Goal: Task Accomplishment & Management: Manage account settings

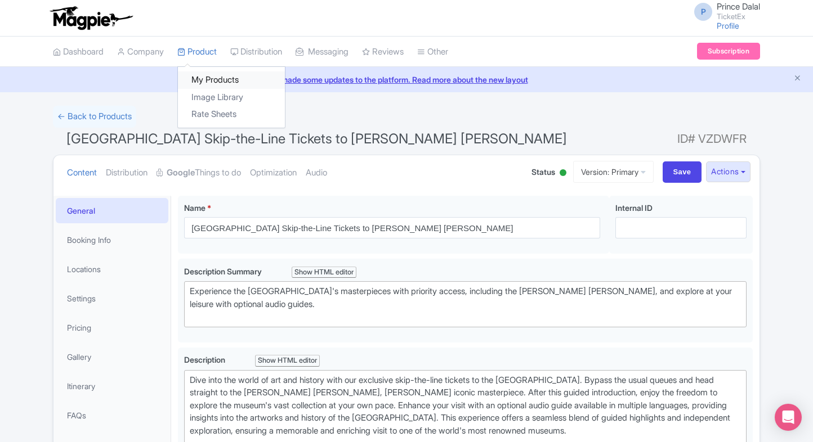
click at [203, 71] on link "My Products" at bounding box center [231, 79] width 107 height 17
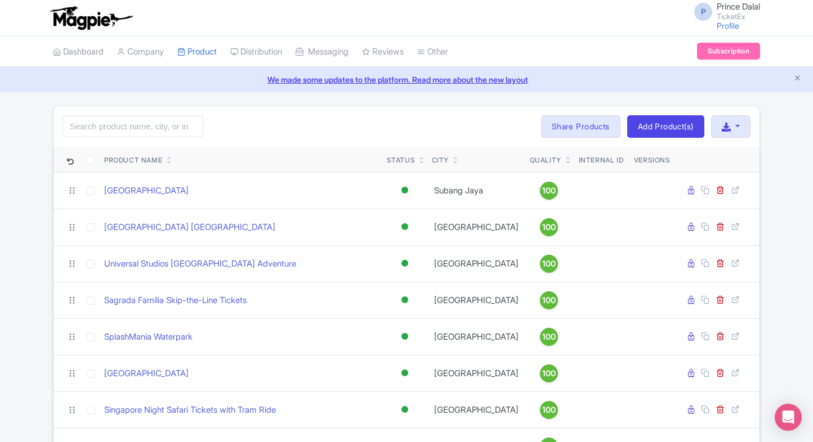
click at [543, 163] on div "Quality" at bounding box center [549, 160] width 38 height 10
click at [566, 158] on link at bounding box center [568, 162] width 5 height 9
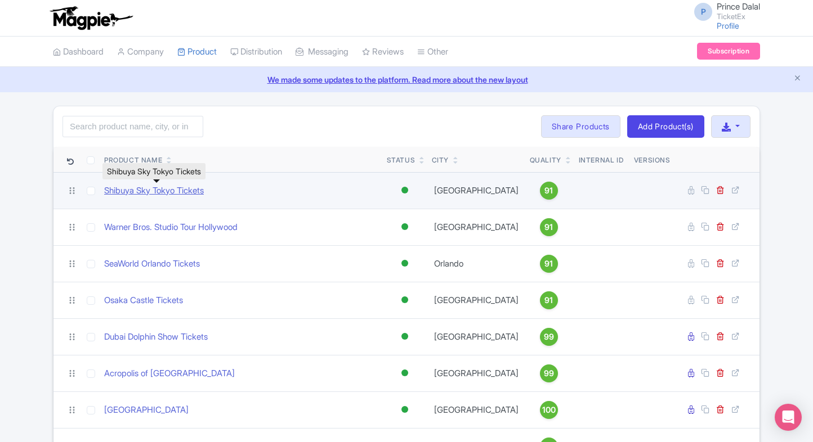
click at [156, 191] on link "Shibuya Sky Tokyo Tickets" at bounding box center [154, 191] width 100 height 13
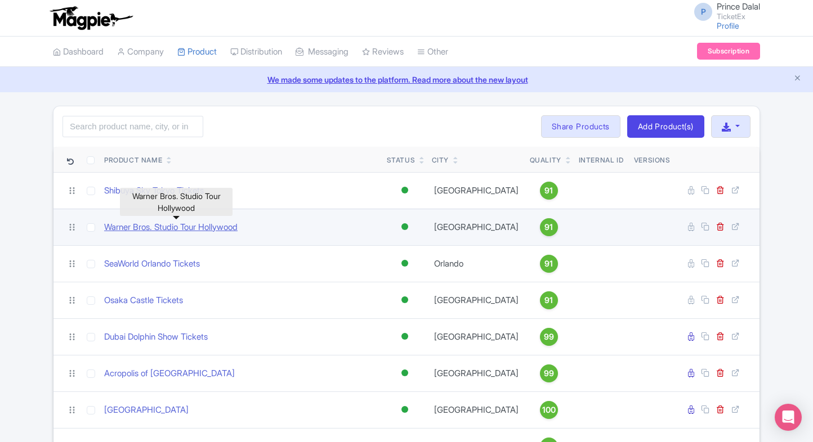
click at [135, 225] on link "Warner Bros. Studio Tour Hollywood" at bounding box center [170, 227] width 133 height 13
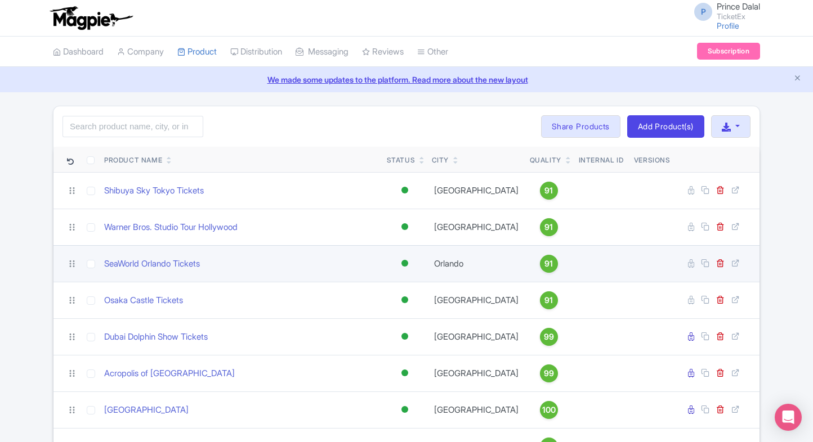
drag, startPoint x: 129, startPoint y: 252, endPoint x: 126, endPoint y: 259, distance: 8.3
click at [129, 252] on td "SeaWorld Orlando Tickets" at bounding box center [241, 263] width 283 height 37
click at [126, 259] on link "SeaWorld Orlando Tickets" at bounding box center [152, 264] width 96 height 13
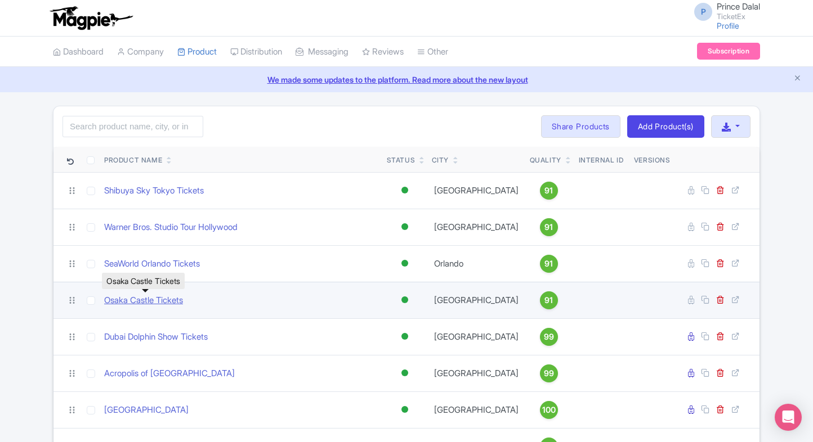
click at [121, 296] on link "Osaka Castle Tickets" at bounding box center [143, 300] width 79 height 13
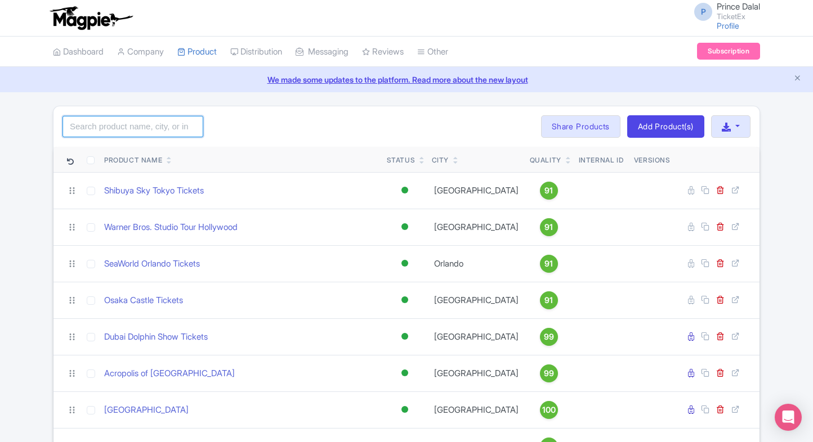
click at [137, 130] on input "search" at bounding box center [132, 126] width 141 height 21
type input "e"
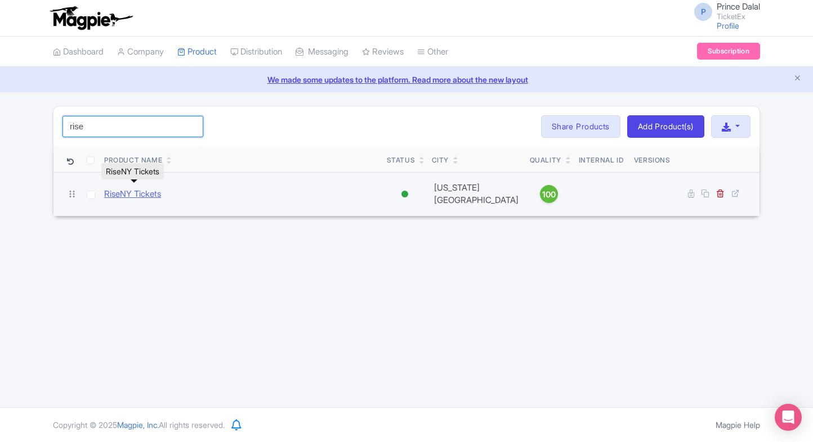
type input "rise"
click at [141, 188] on link "RiseNY Tickets" at bounding box center [132, 194] width 57 height 13
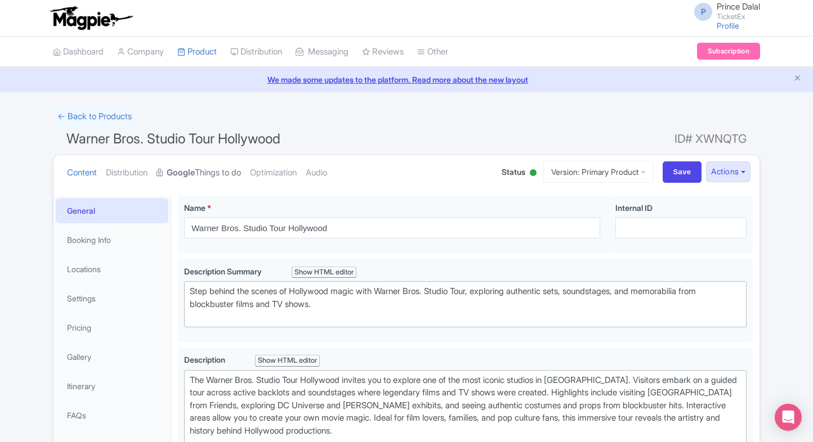
click at [195, 174] on strong "Google" at bounding box center [181, 173] width 28 height 13
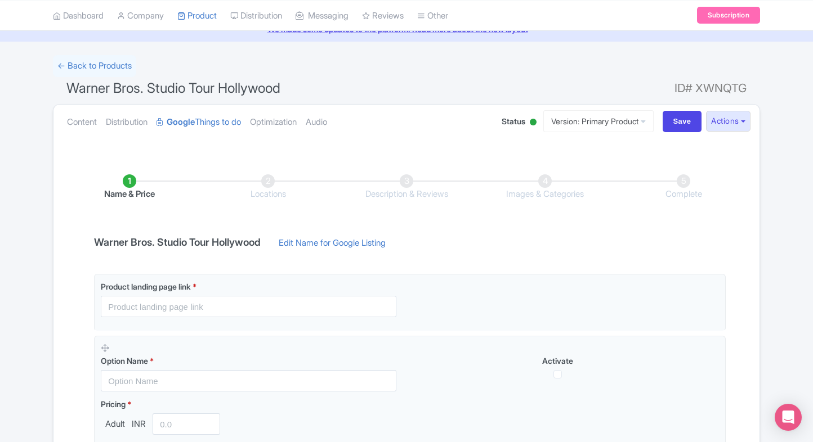
scroll to position [54, 0]
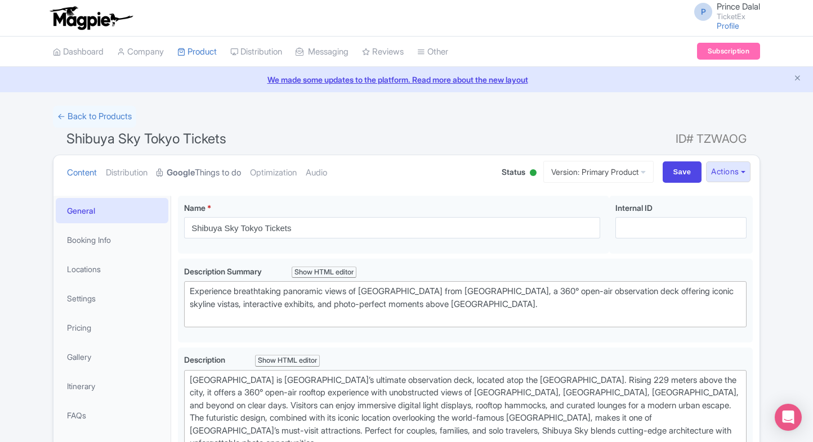
click at [210, 173] on link "Google Things to do" at bounding box center [198, 172] width 84 height 35
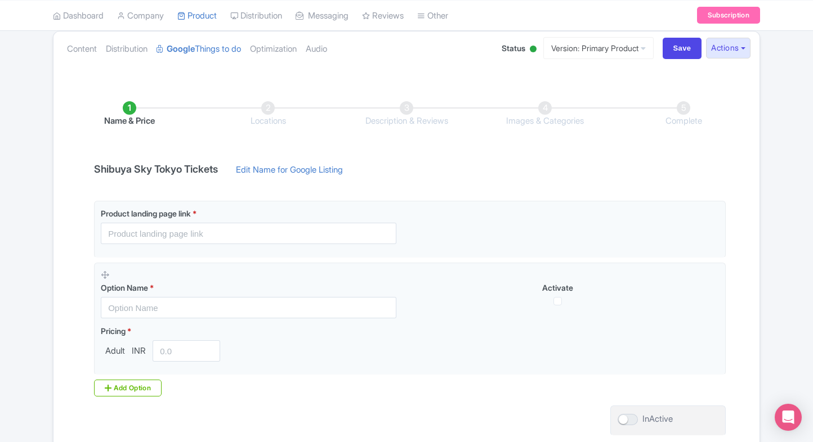
scroll to position [126, 0]
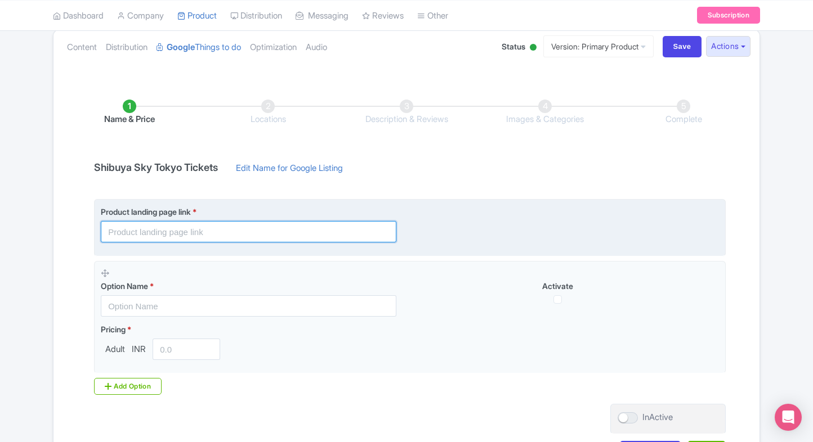
click at [151, 233] on input "text" at bounding box center [249, 231] width 296 height 21
paste input "https://www.ticketex.co/activity/195/shibuya-sky-tickets-tokyo"
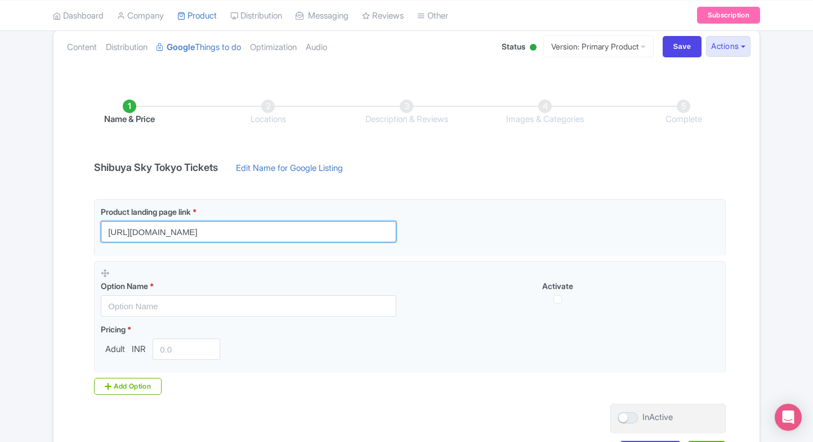
type input "https://www.ticketex.co/activity/195/shibuya-sky-tickets-tokyo"
click at [58, 269] on div "Name & Price Locations Description & Reviews Images & Categories Complete Shibu…" at bounding box center [406, 275] width 706 height 397
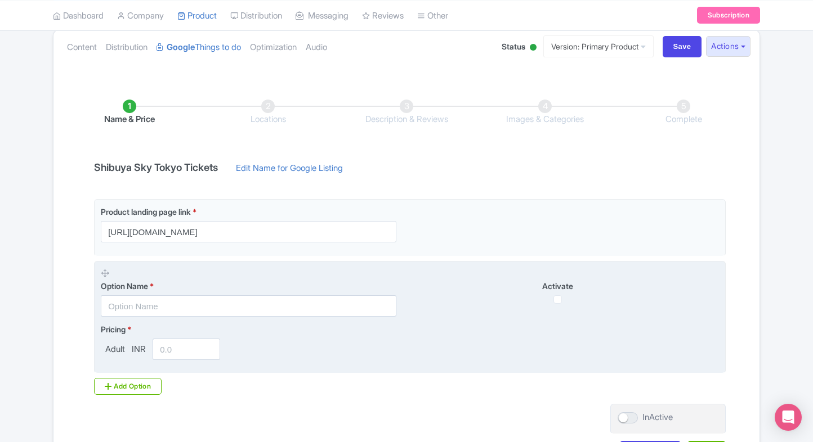
scroll to position [211, 0]
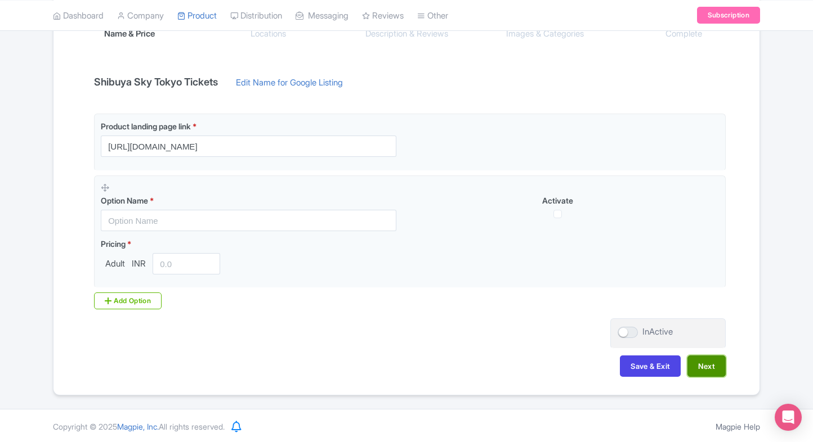
click at [701, 363] on button "Next" at bounding box center [706, 366] width 38 height 21
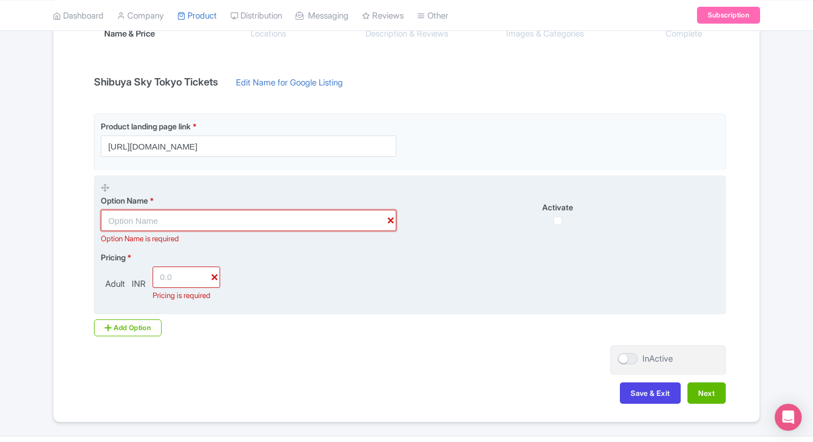
click at [296, 223] on input "text" at bounding box center [249, 220] width 296 height 21
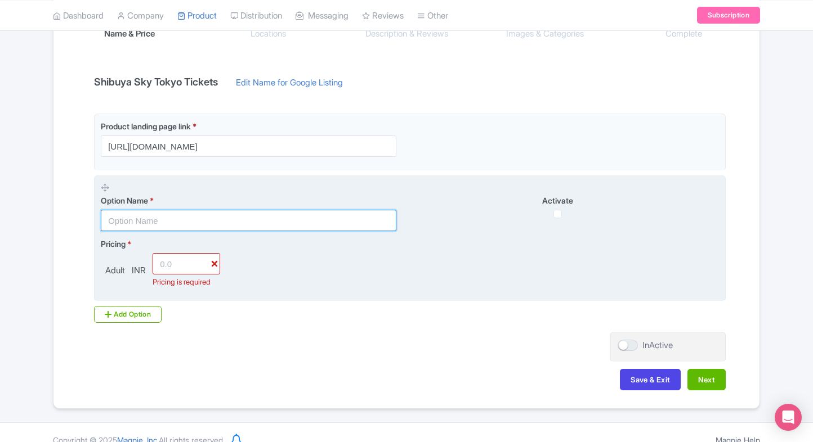
paste input "Shibuya Sky Tickets, Tokyo"
type input "Shibuya Sky Tickets, Tokyo"
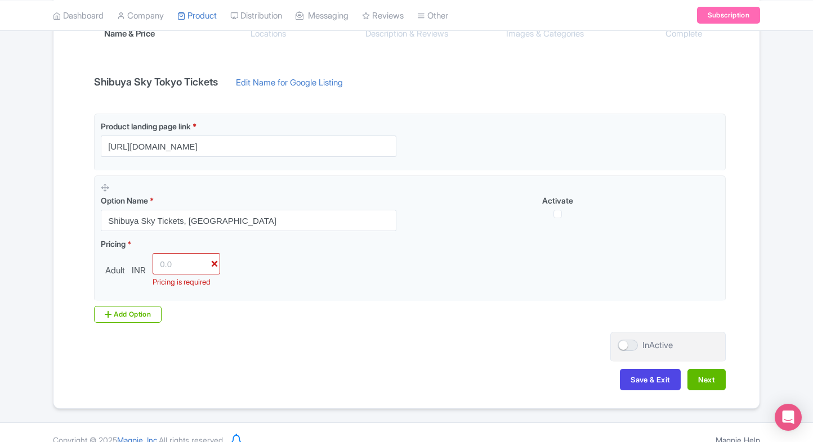
click at [659, 393] on div "Save & Exit Next" at bounding box center [406, 385] width 638 height 33
click at [646, 386] on button "Save & Exit" at bounding box center [650, 379] width 61 height 21
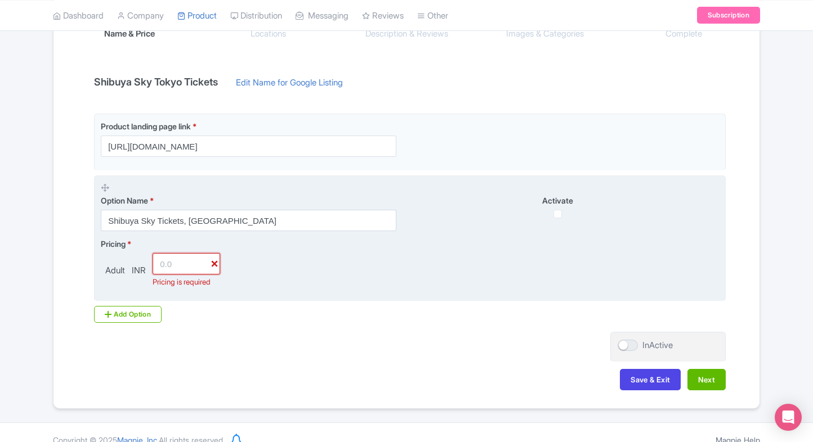
click at [212, 262] on input "number" at bounding box center [187, 263] width 68 height 21
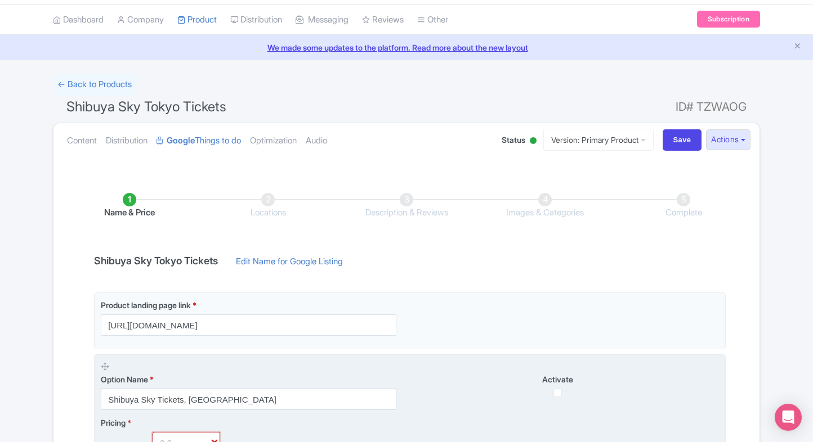
scroll to position [0, 0]
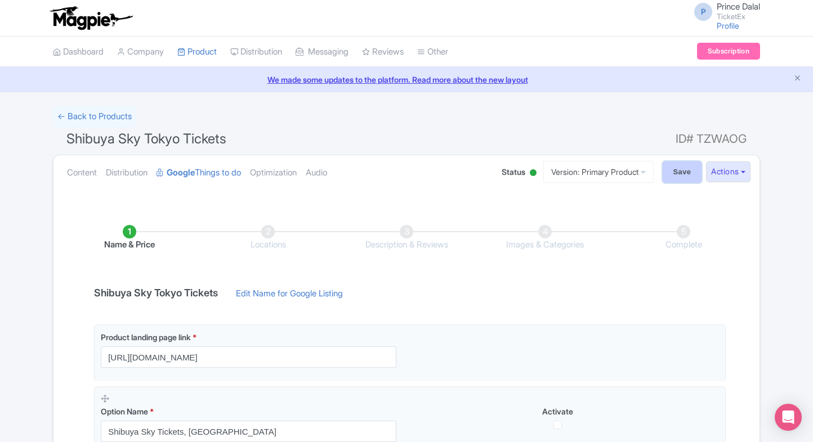
click at [691, 171] on input "Save" at bounding box center [682, 172] width 39 height 21
type input "Saving..."
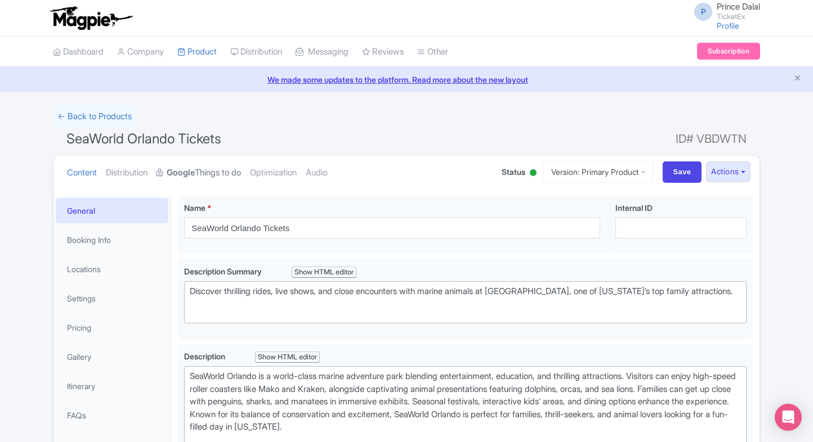
click at [191, 171] on strong "Google" at bounding box center [181, 173] width 28 height 13
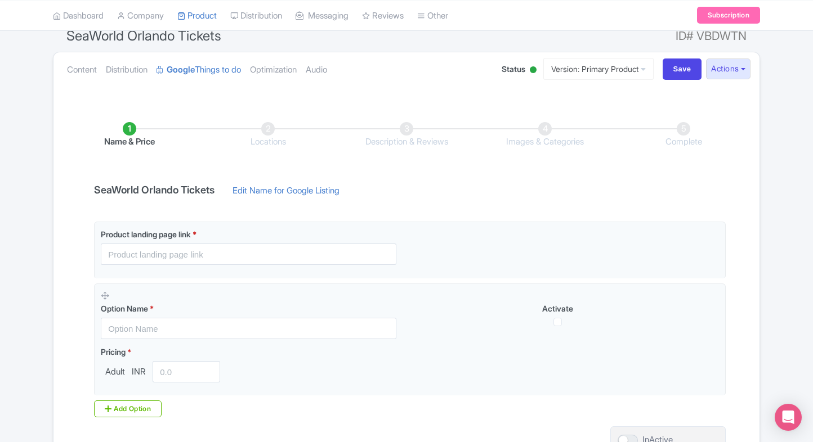
scroll to position [104, 0]
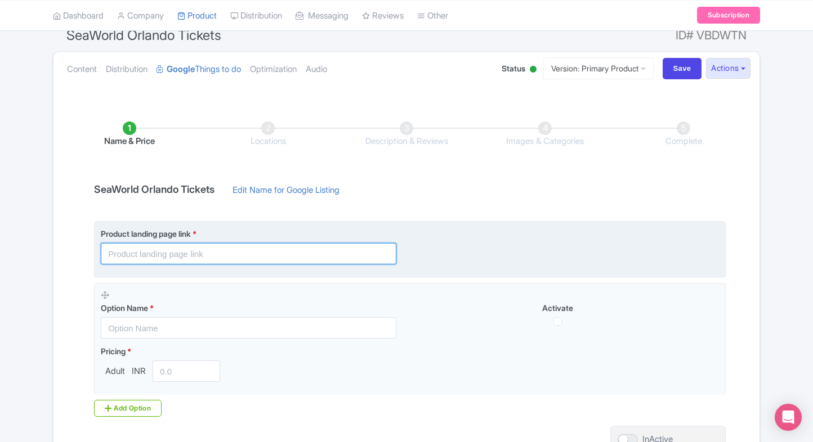
paste input "https://www.ticketex.co/activity/449/seaworld-orlando"
click at [205, 251] on input "text" at bounding box center [249, 253] width 296 height 21
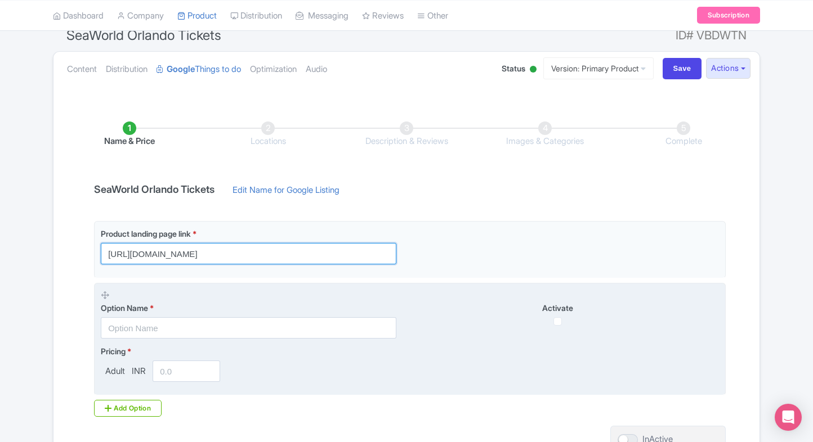
type input "https://www.ticketex.co/activity/449/seaworld-orlando"
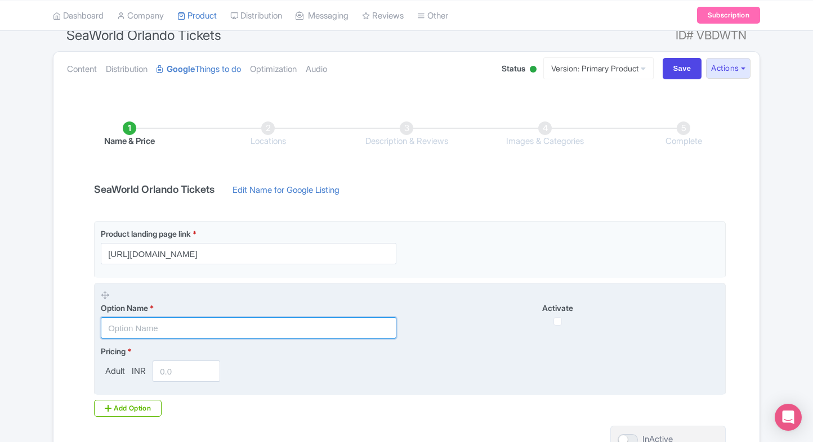
click at [311, 324] on input "text" at bounding box center [249, 327] width 296 height 21
click at [158, 326] on input "text" at bounding box center [249, 327] width 296 height 21
paste input "SeaWorld Orlando General Admission Tickets"
type input "SeaWorld Orlando General Admission Tickets"
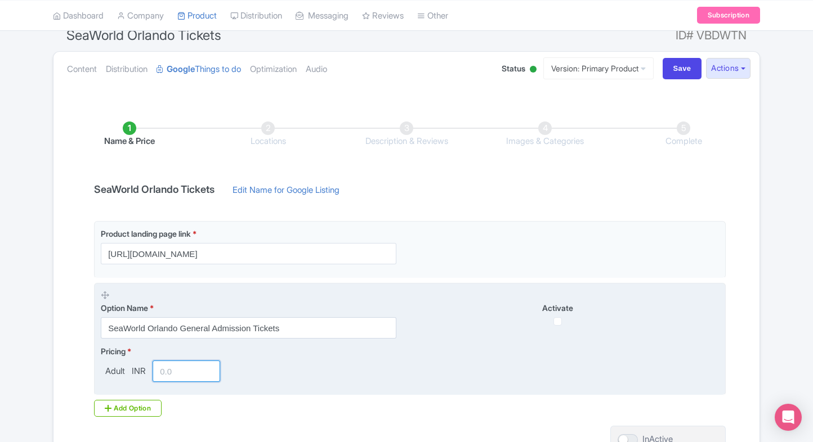
click at [172, 375] on input "number" at bounding box center [187, 371] width 68 height 21
type input "3"
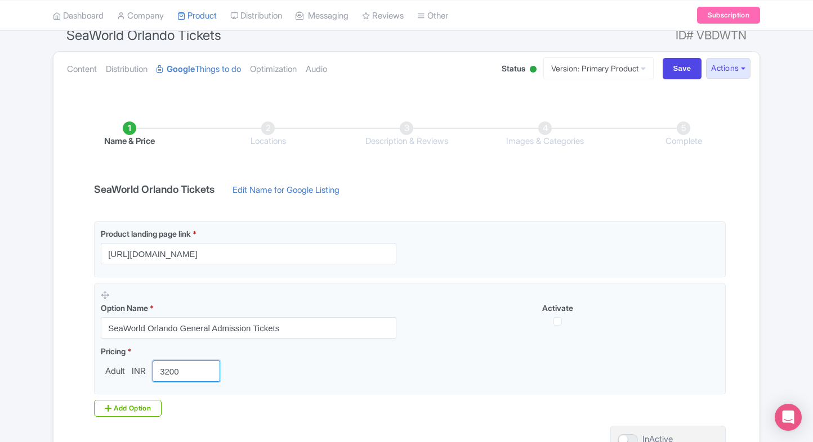
type input "3200"
click at [48, 330] on div "← Back to Products SeaWorld Orlando Tickets ID# VBDWTN Content Distribution Goo…" at bounding box center [406, 252] width 721 height 501
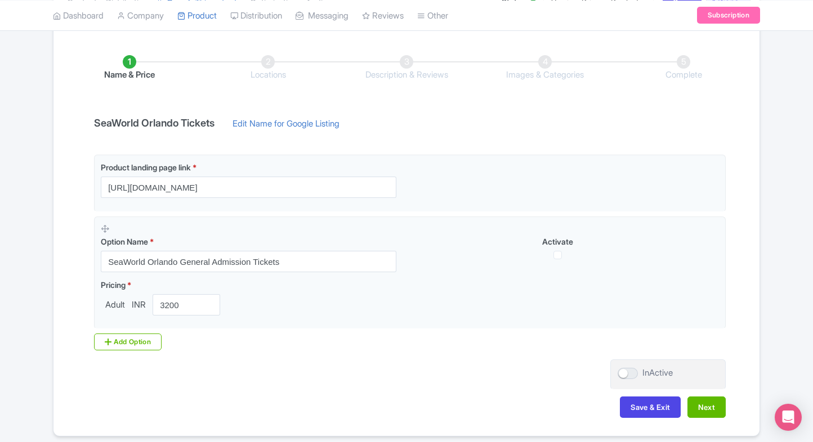
scroll to position [173, 0]
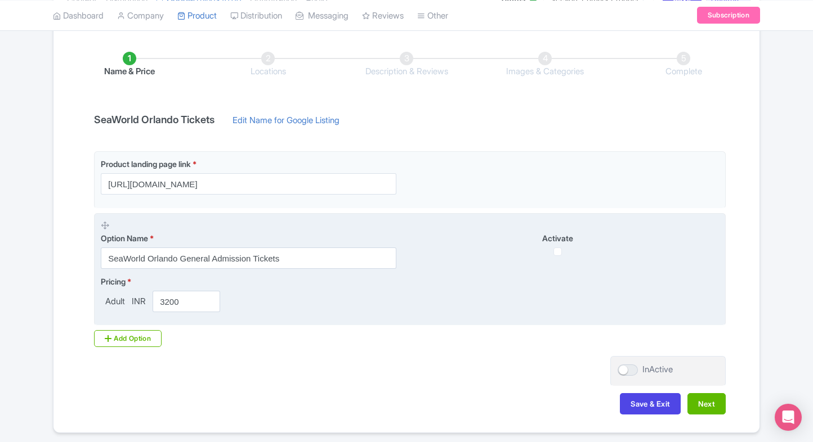
click at [562, 255] on div "Activate" at bounding box center [564, 244] width 309 height 24
click at [561, 255] on div "Activate" at bounding box center [564, 244] width 309 height 24
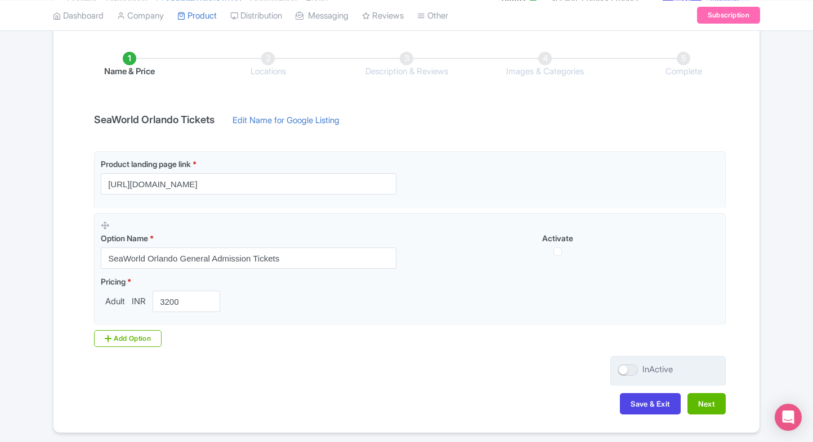
click at [630, 366] on div at bounding box center [628, 370] width 20 height 11
click at [625, 366] on input "InActive" at bounding box center [621, 369] width 7 height 7
checkbox input "true"
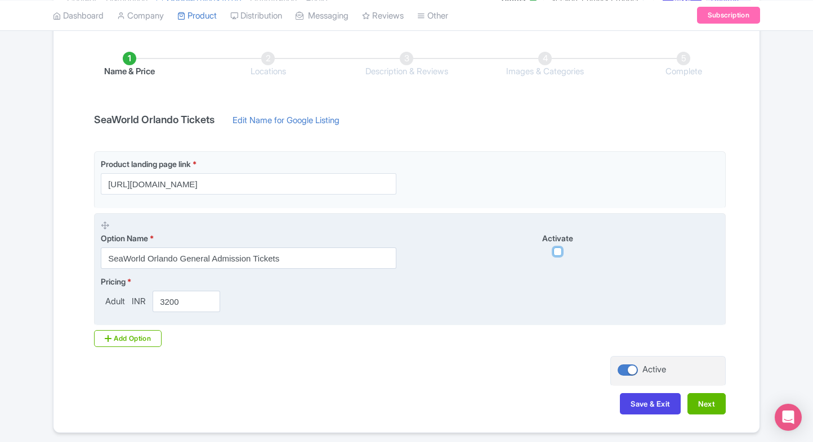
click at [557, 254] on input "checkbox" at bounding box center [557, 252] width 8 height 8
checkbox input "true"
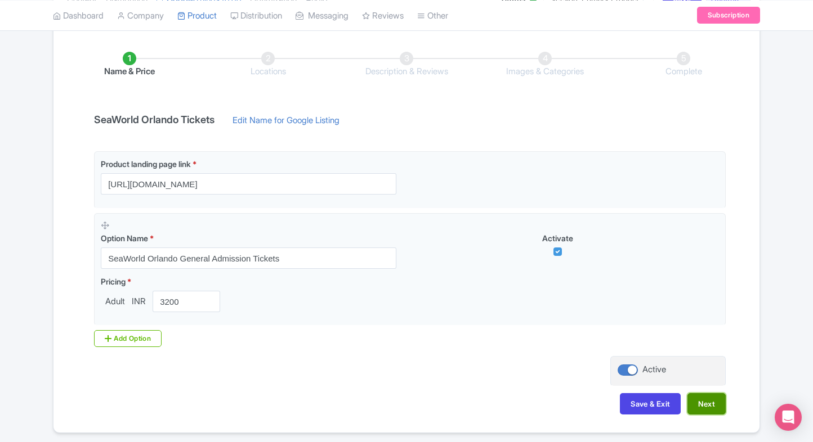
click at [715, 405] on button "Next" at bounding box center [706, 403] width 38 height 21
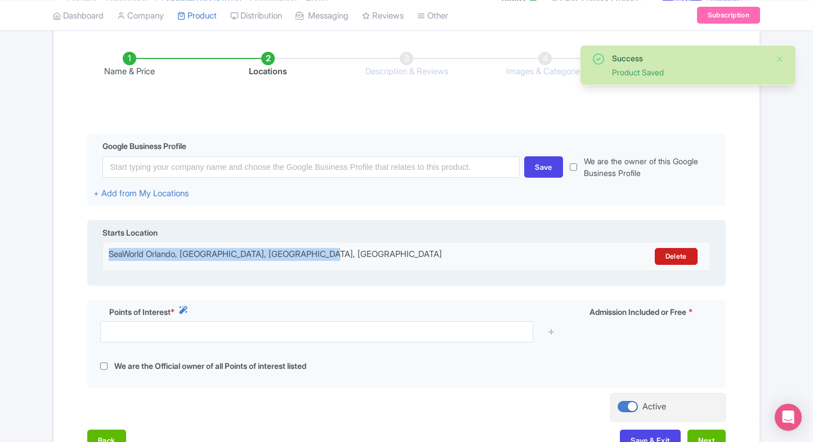
drag, startPoint x: 329, startPoint y: 251, endPoint x: 101, endPoint y: 263, distance: 227.8
click at [102, 263] on div "SeaWorld Orlando, Sea World Drive, Orlando, FL, USA Delete" at bounding box center [406, 256] width 609 height 17
copy div "SeaWorld Orlando, Sea World Drive, Orlando, FL, USA"
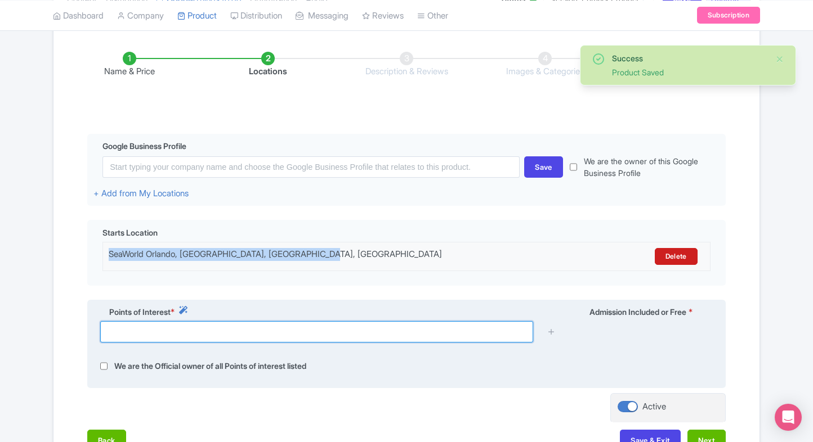
paste input "SeaWorld Orlando, Sea World Drive, Orlando, FL, USA"
drag, startPoint x: 101, startPoint y: 263, endPoint x: 189, endPoint y: 334, distance: 112.4
click at [189, 334] on input "text" at bounding box center [316, 331] width 433 height 21
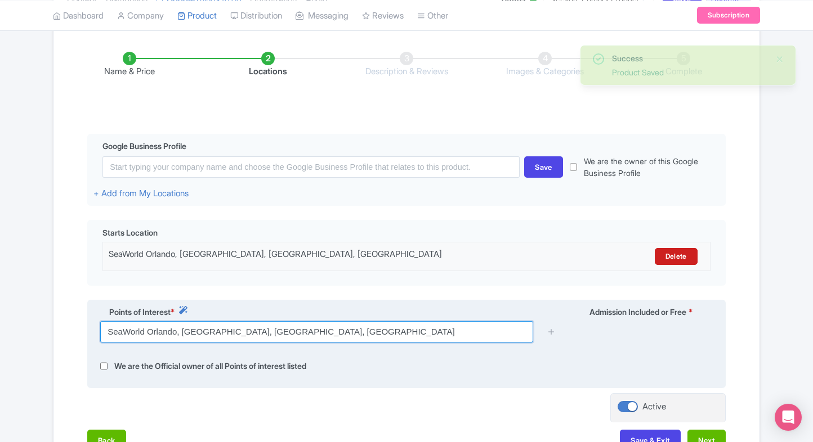
scroll to position [265, 0]
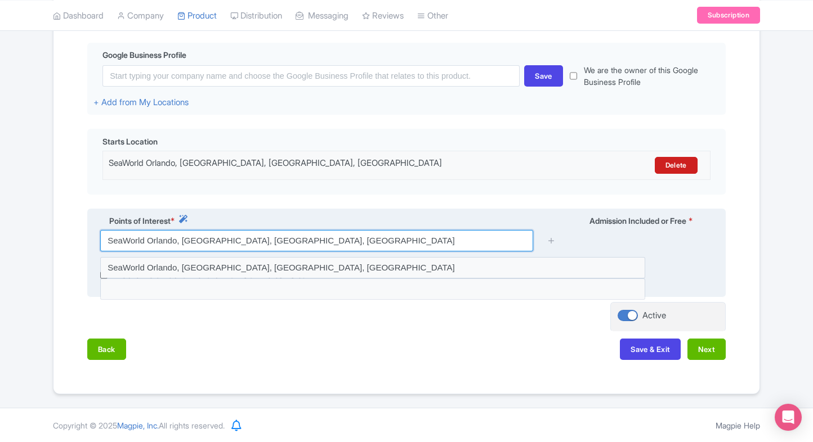
type input "SeaWorld Orlando, Sea World Drive, Orlando, FL, USA"
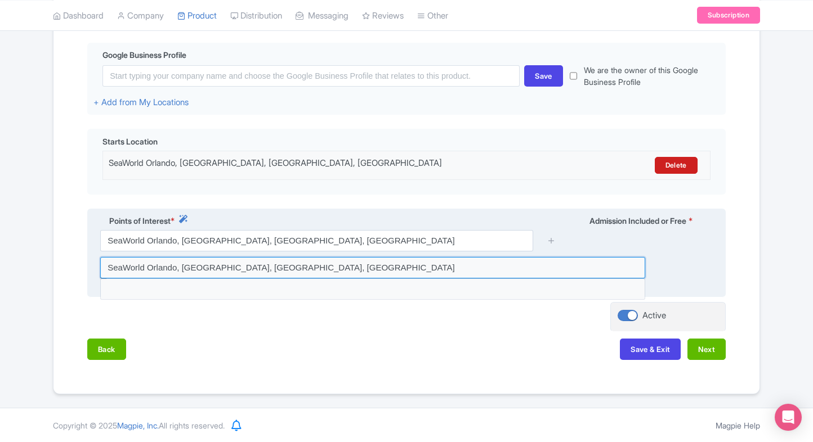
click at [385, 258] on input at bounding box center [372, 267] width 545 height 21
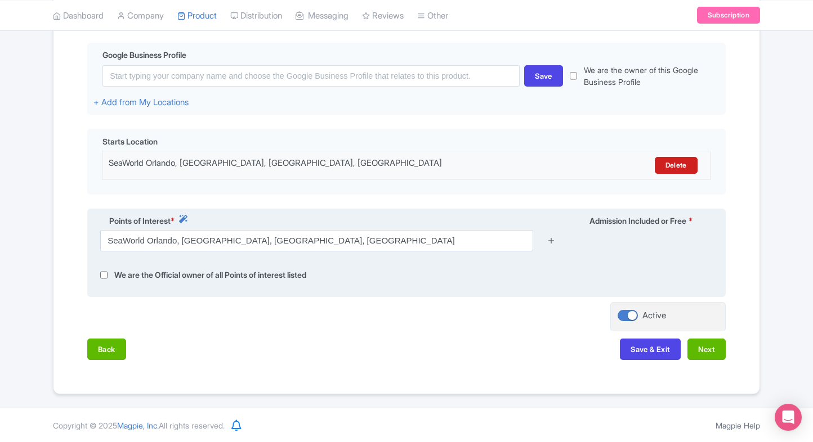
click at [551, 246] on link at bounding box center [551, 241] width 8 height 13
click at [551, 241] on icon at bounding box center [551, 240] width 8 height 8
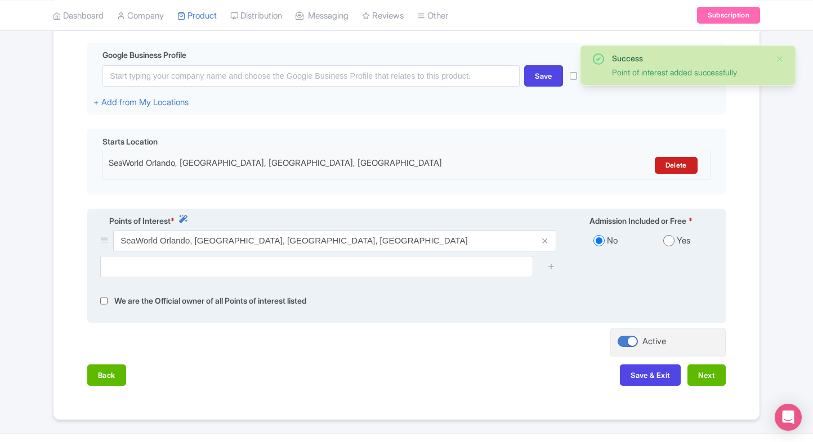
click at [662, 242] on div "Yes" at bounding box center [676, 241] width 71 height 13
click at [665, 242] on input "radio" at bounding box center [668, 240] width 11 height 11
radio input "true"
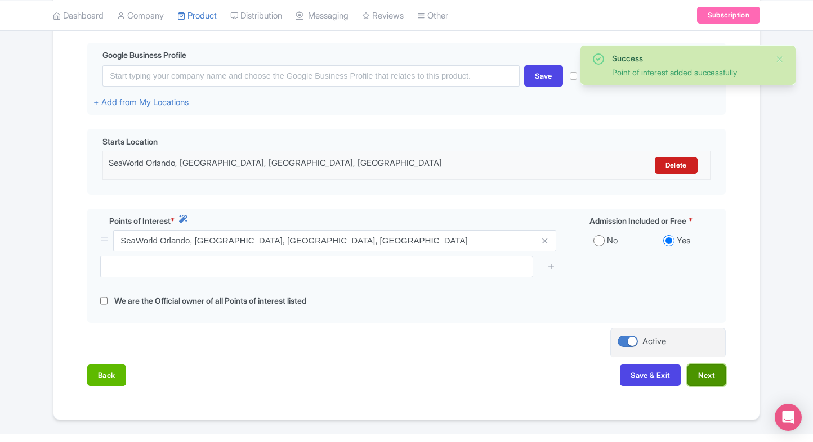
click at [699, 370] on button "Next" at bounding box center [706, 375] width 38 height 21
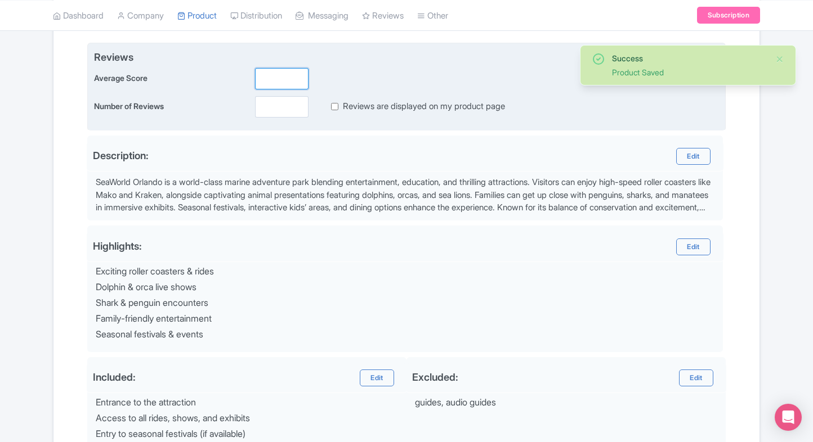
click at [281, 69] on input "number" at bounding box center [281, 78] width 53 height 21
type input "2"
click at [272, 100] on input "number" at bounding box center [281, 106] width 53 height 21
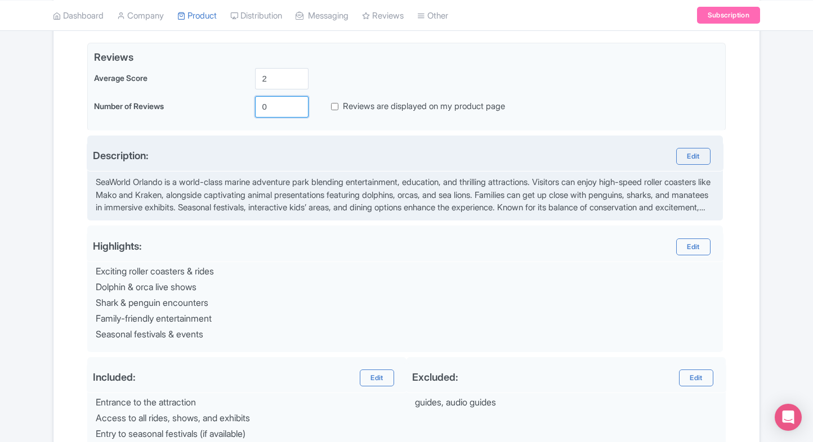
scroll to position [401, 0]
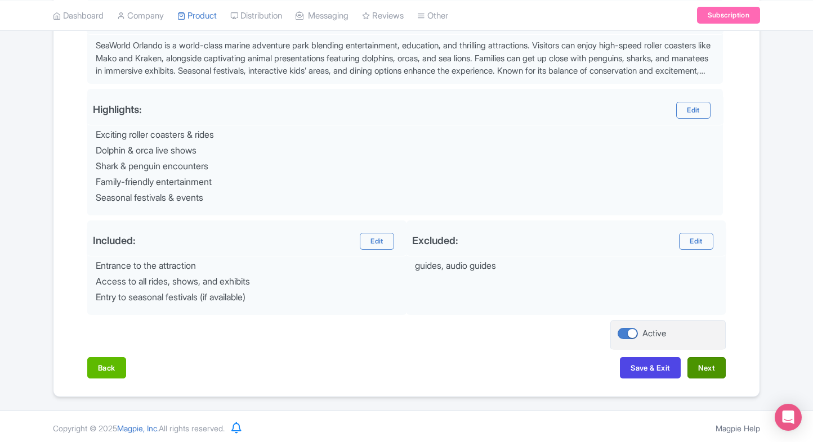
type input "0"
click at [718, 360] on button "Next" at bounding box center [706, 367] width 38 height 21
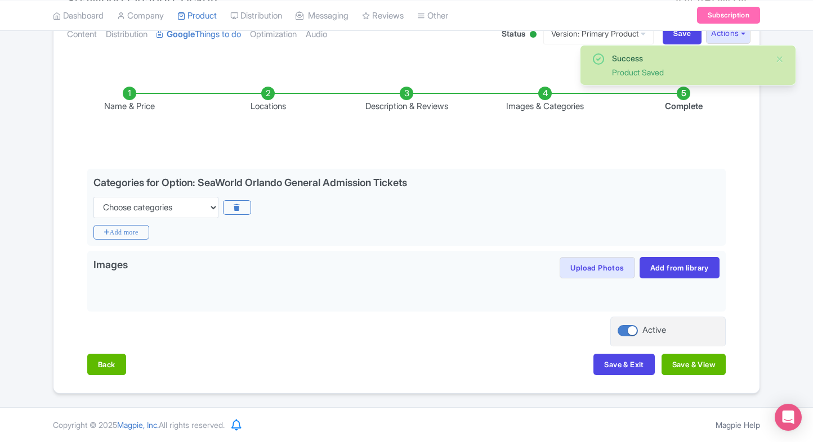
scroll to position [136, 0]
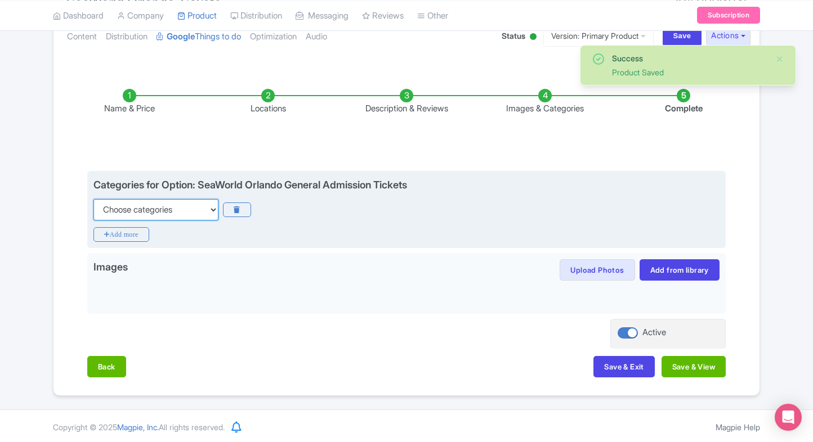
click at [132, 209] on select "Choose categories Adults Only Animals Audio Guide Beaches Bike Tours Boat Tours…" at bounding box center [155, 209] width 125 height 21
select select "family-friendly"
click at [93, 199] on select "Choose categories Adults Only Animals Audio Guide Beaches Bike Tours Boat Tours…" at bounding box center [155, 209] width 125 height 21
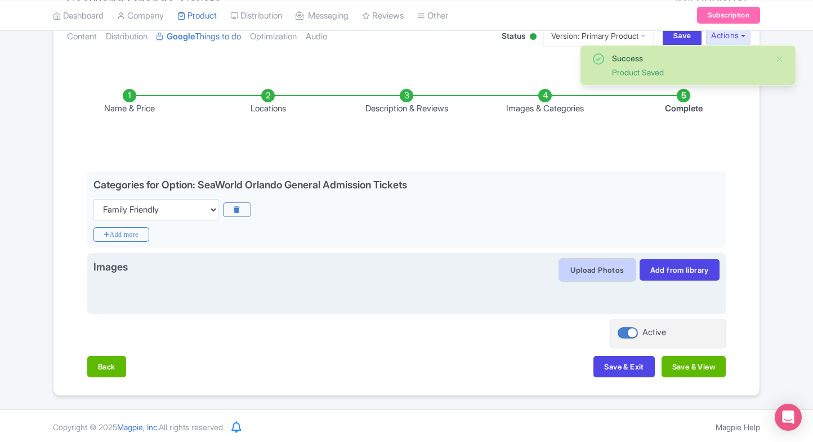
click at [598, 276] on button "Upload Photos" at bounding box center [597, 270] width 75 height 21
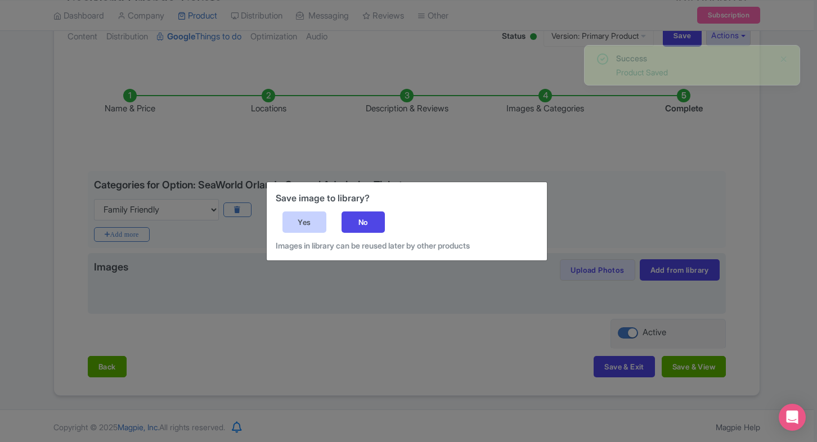
click at [302, 220] on div "Yes" at bounding box center [305, 222] width 44 height 21
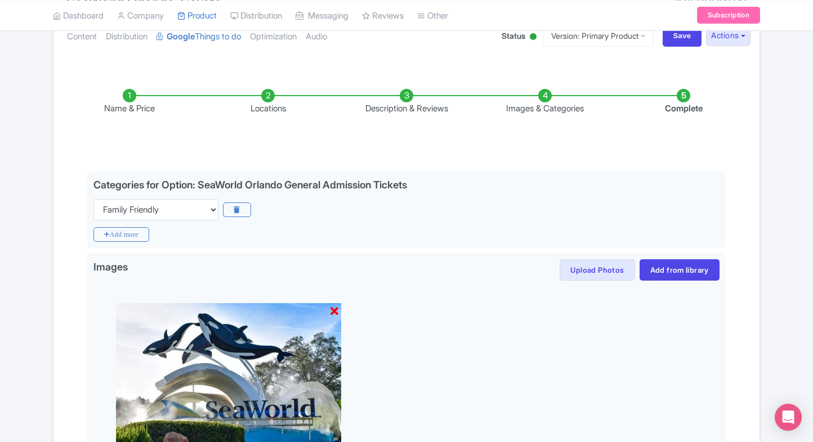
scroll to position [295, 0]
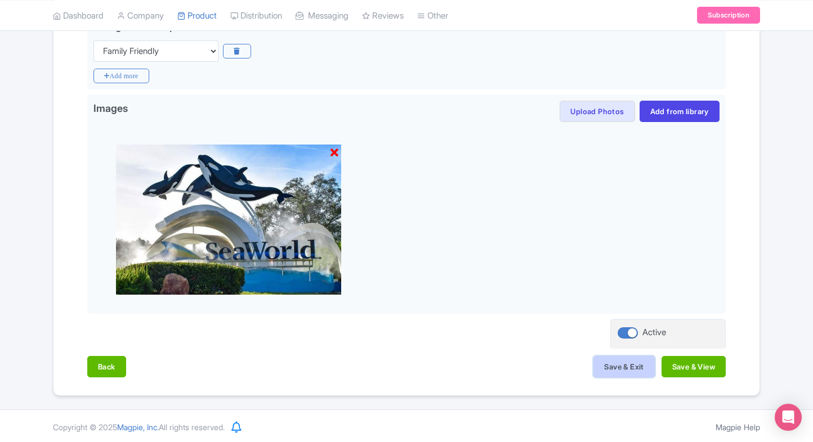
click at [632, 372] on button "Save & Exit" at bounding box center [623, 366] width 61 height 21
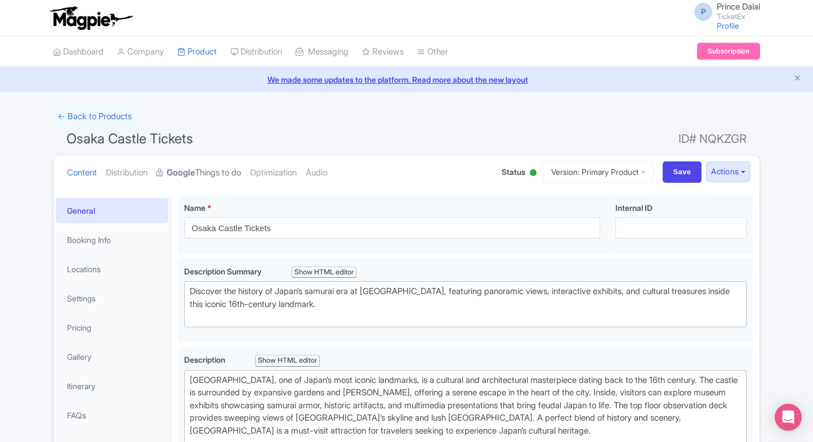
click at [210, 164] on link "Google Things to do" at bounding box center [198, 172] width 84 height 35
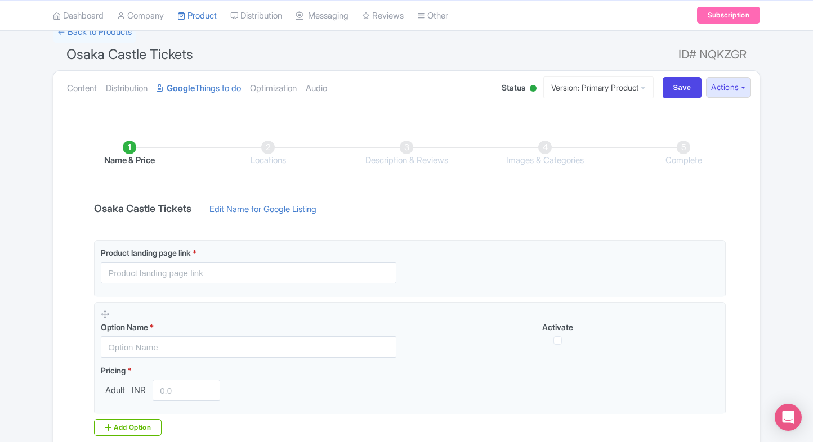
scroll to position [99, 0]
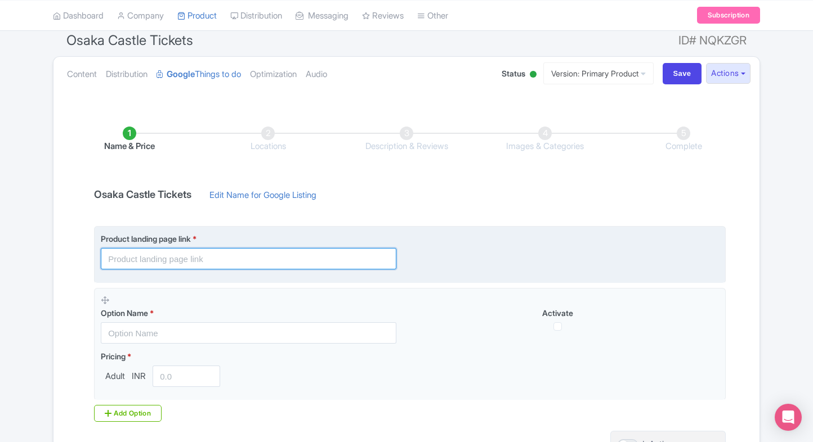
click at [168, 256] on input "text" at bounding box center [249, 258] width 296 height 21
paste input "[URL][DOMAIN_NAME]"
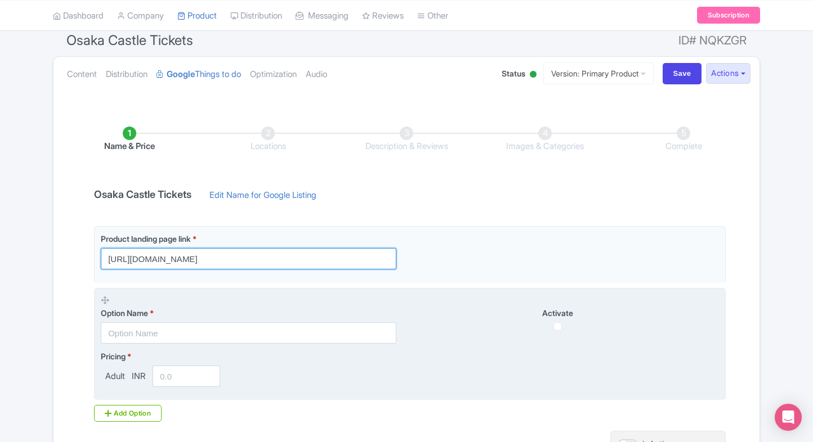
type input "[URL][DOMAIN_NAME]"
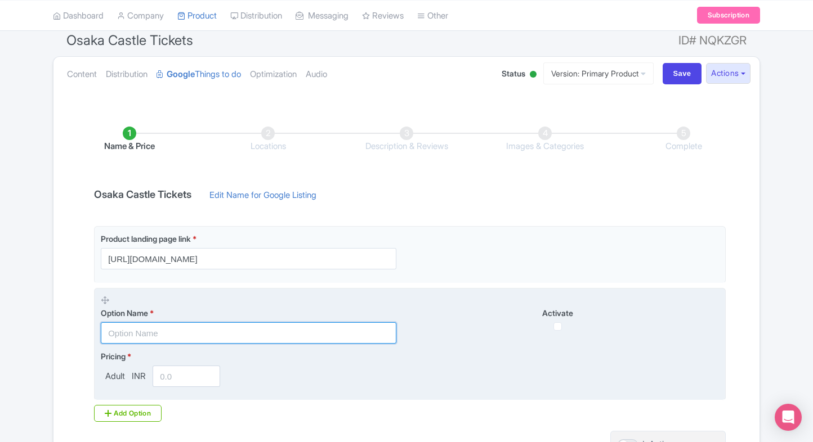
click at [114, 337] on input "text" at bounding box center [249, 333] width 296 height 21
paste input "Osaka Castle General Admission Tickets"
type input "Osaka Castle General Admission Tickets"
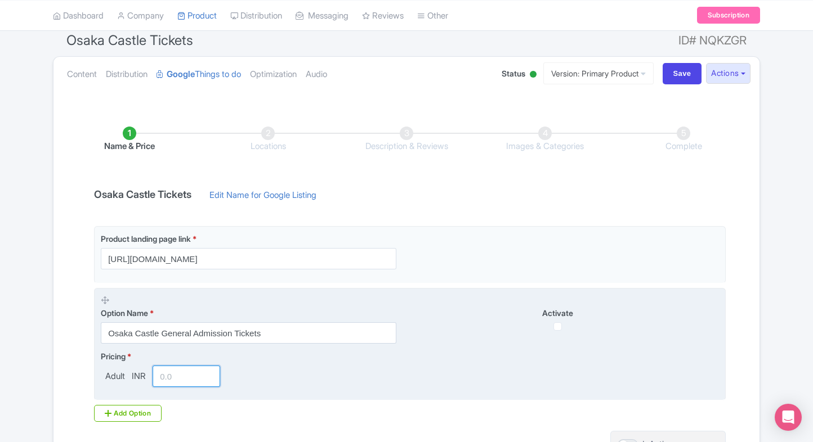
click at [173, 366] on input "number" at bounding box center [187, 376] width 68 height 21
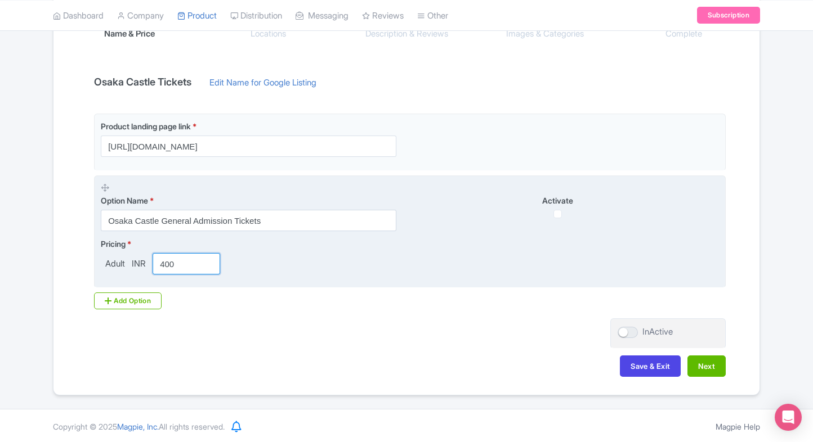
type input "400"
click at [560, 212] on input "checkbox" at bounding box center [557, 214] width 8 height 8
checkbox input "true"
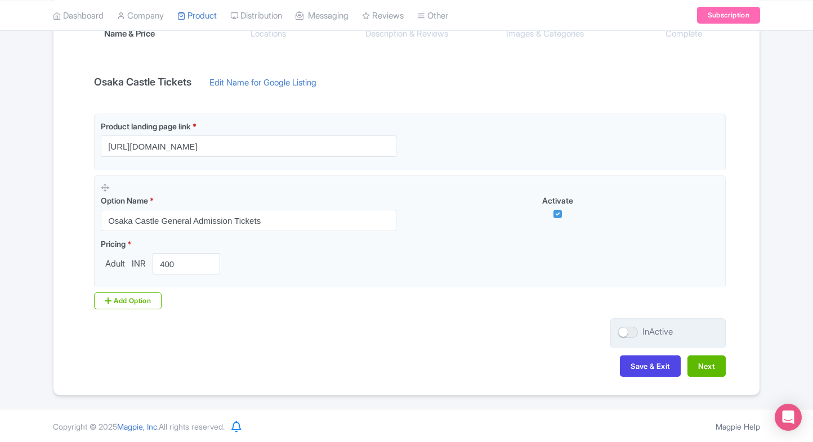
click at [619, 332] on div at bounding box center [628, 332] width 20 height 11
click at [619, 332] on input "InActive" at bounding box center [621, 332] width 7 height 7
checkbox input "true"
click at [694, 362] on button "Next" at bounding box center [706, 366] width 38 height 21
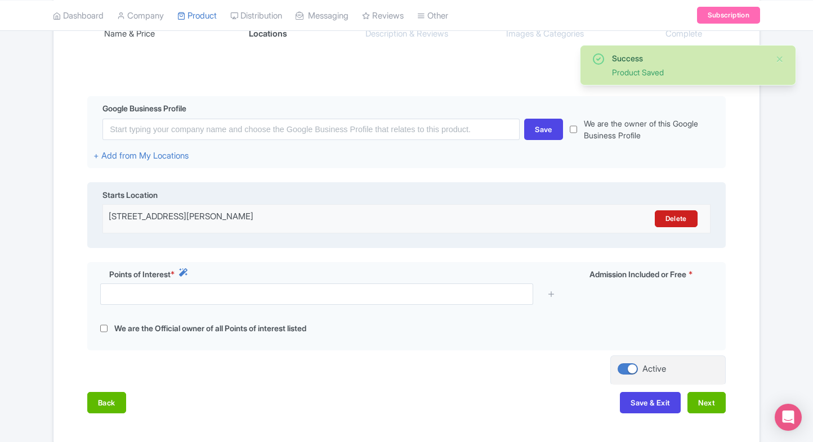
drag, startPoint x: 331, startPoint y: 221, endPoint x: 96, endPoint y: 229, distance: 234.9
click at [96, 229] on div "Starts Location Osaka Castle, 1-1 Osakajo, Chuo Ward, Osaka, Japan Delete" at bounding box center [406, 215] width 638 height 66
copy div "Osaka Castle, 1-1 Osakajo, Chuo Ward, Osaka, Japan"
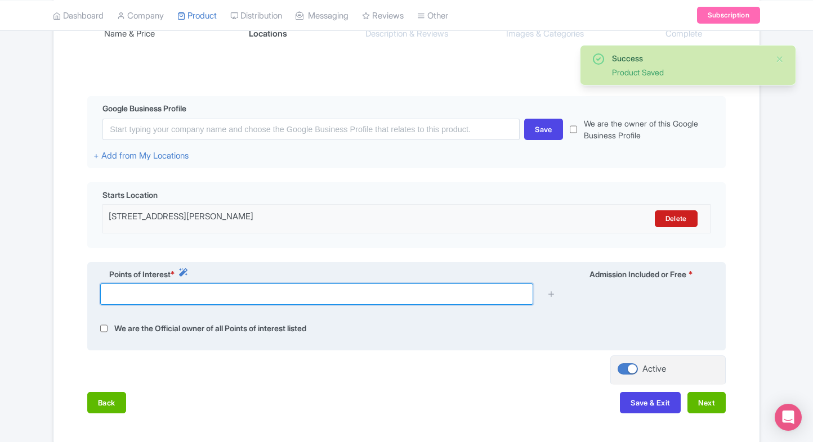
drag, startPoint x: 96, startPoint y: 229, endPoint x: 174, endPoint y: 301, distance: 106.3
click at [174, 301] on input "text" at bounding box center [316, 294] width 433 height 21
paste input "Osaka Castle, 1-1 Osakajo, Chuo Ward, Osaka, Japan"
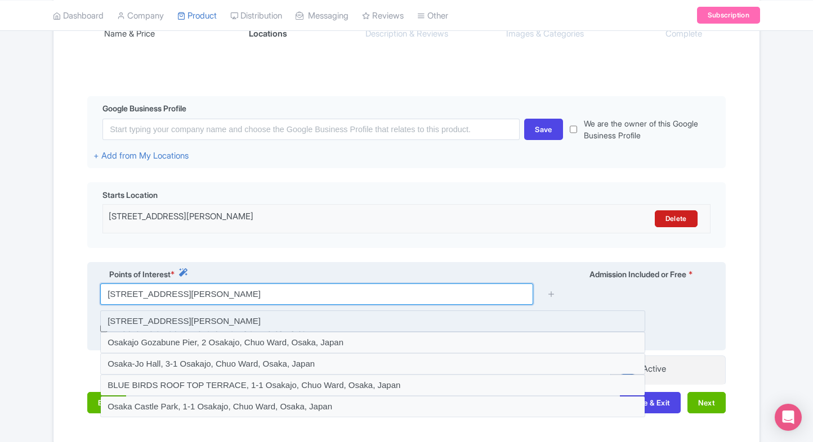
type input "Osaka Castle, 1-1 Osakajo, Chuo Ward, Osaka, Japan"
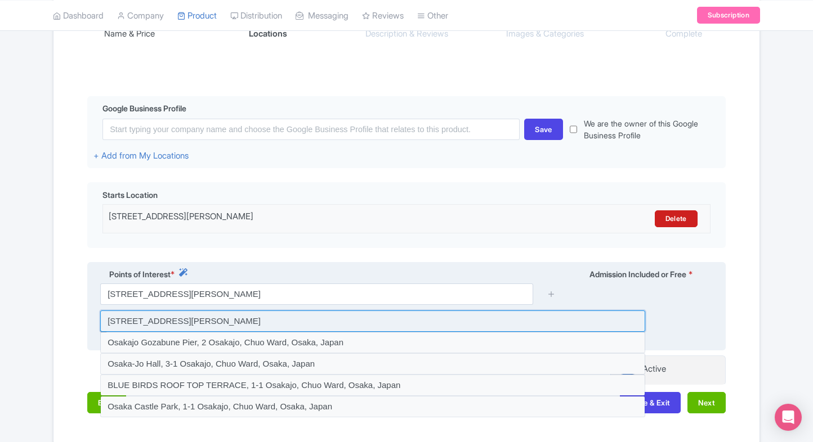
click at [360, 315] on input at bounding box center [372, 321] width 545 height 21
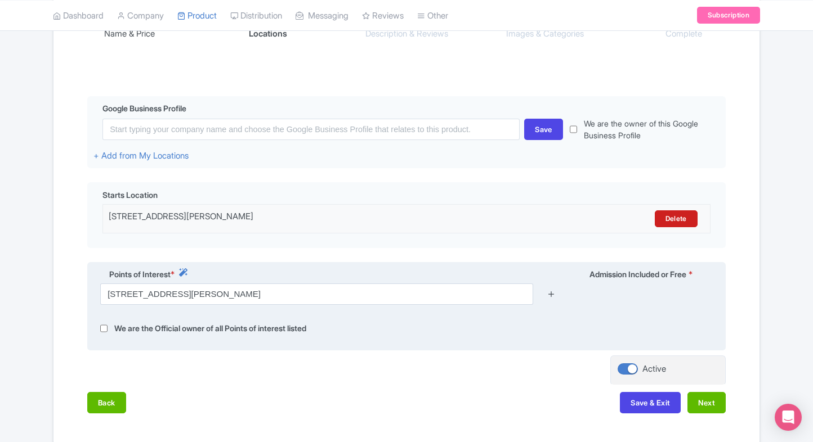
click at [552, 294] on icon at bounding box center [551, 294] width 8 height 8
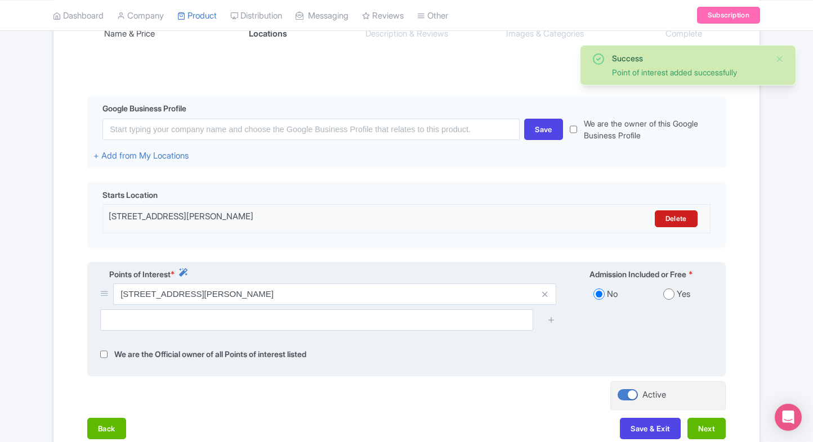
click at [665, 296] on input "radio" at bounding box center [668, 294] width 11 height 11
radio input "true"
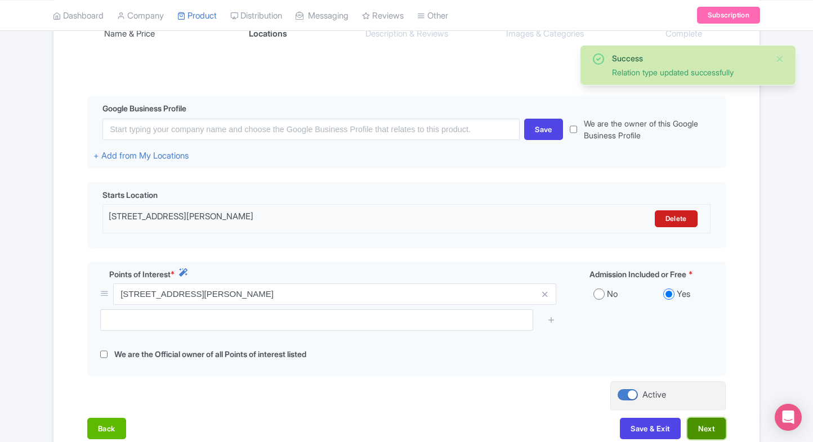
click at [690, 432] on button "Next" at bounding box center [706, 428] width 38 height 21
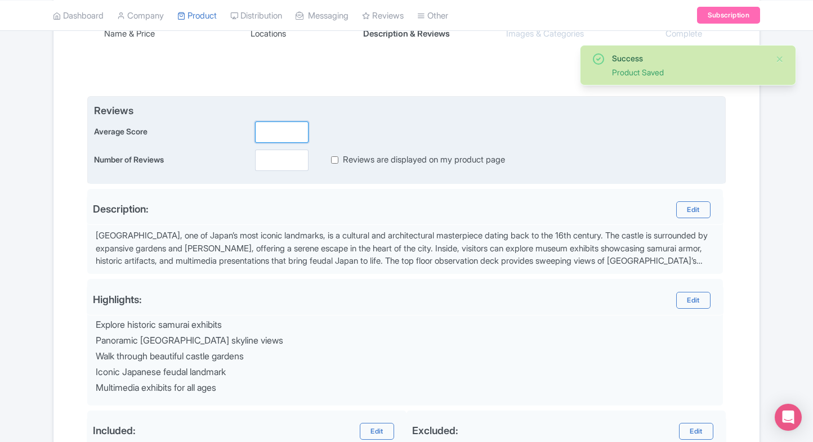
click at [276, 133] on input "number" at bounding box center [281, 132] width 53 height 21
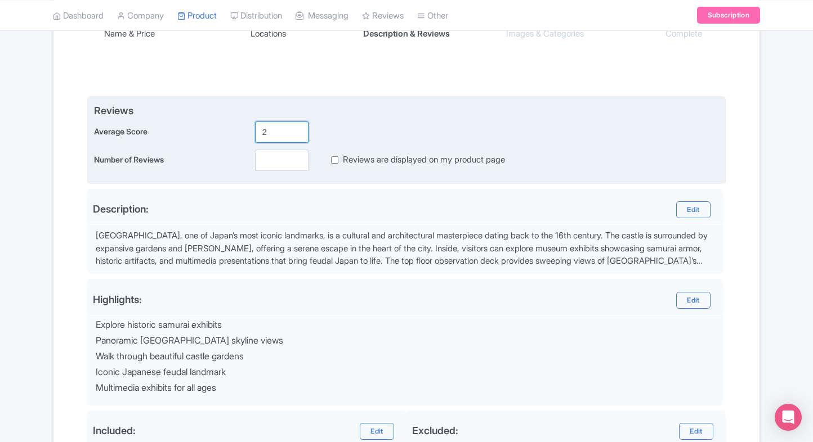
type input "2"
click at [280, 166] on input "number" at bounding box center [281, 160] width 53 height 21
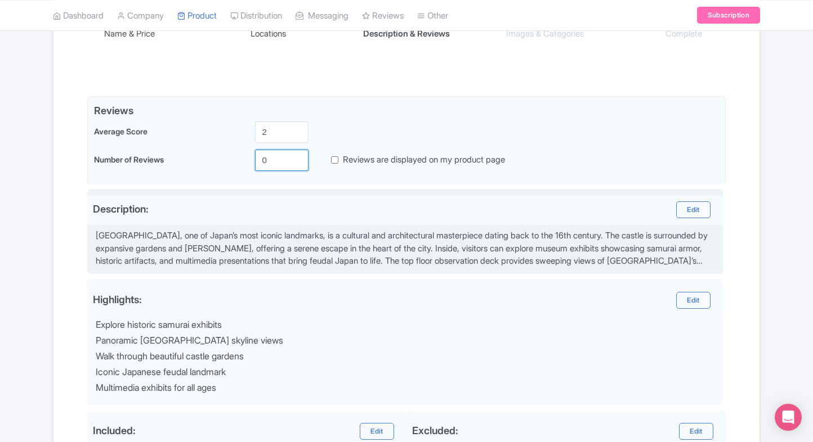
scroll to position [401, 0]
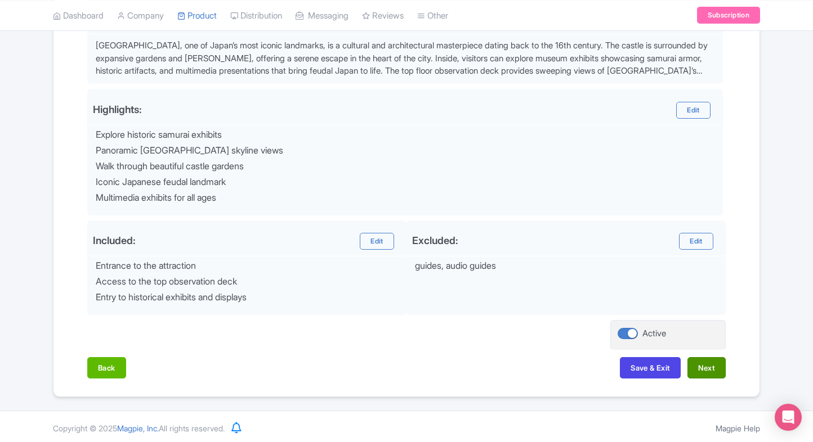
type input "0"
click at [725, 359] on button "Next" at bounding box center [706, 367] width 38 height 21
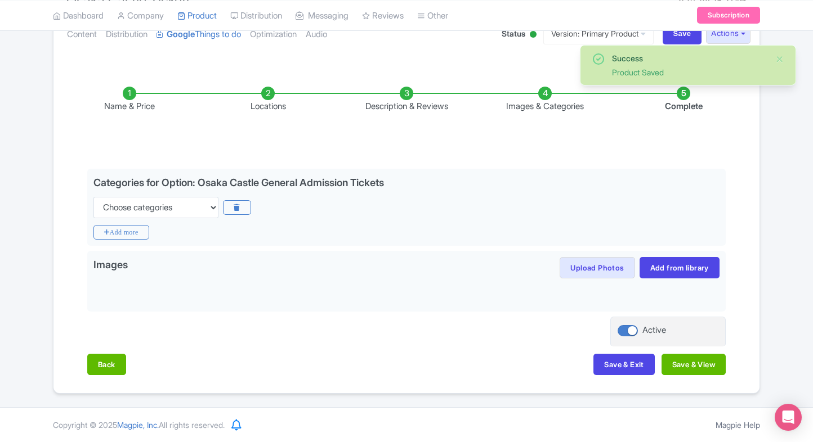
scroll to position [136, 0]
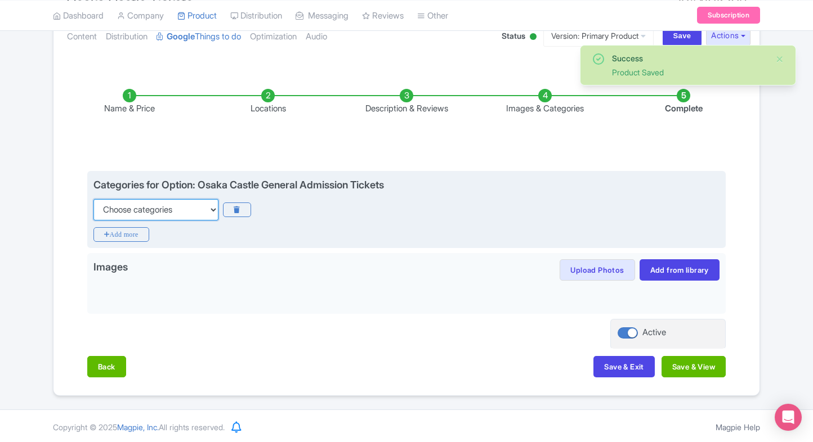
click at [165, 205] on select "Choose categories Adults Only Animals Audio Guide Beaches Bike Tours Boat Tours…" at bounding box center [155, 209] width 125 height 21
select select "family-friendly"
click at [93, 199] on select "Choose categories Adults Only Animals Audio Guide Beaches Bike Tours Boat Tours…" at bounding box center [155, 209] width 125 height 21
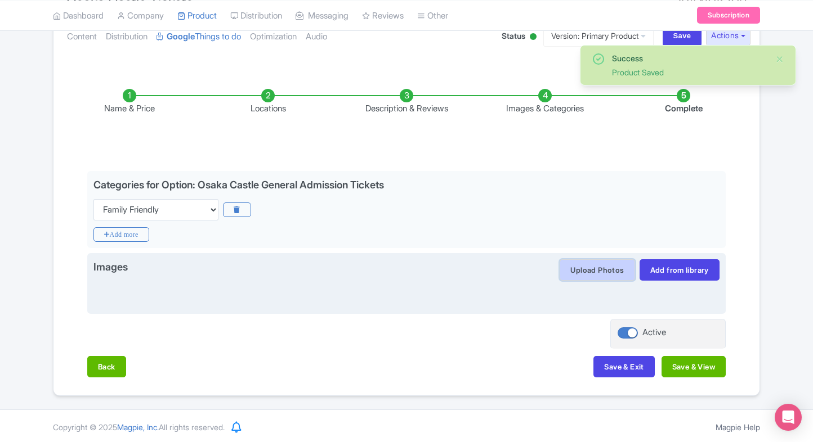
click at [588, 265] on button "Upload Photos" at bounding box center [597, 270] width 75 height 21
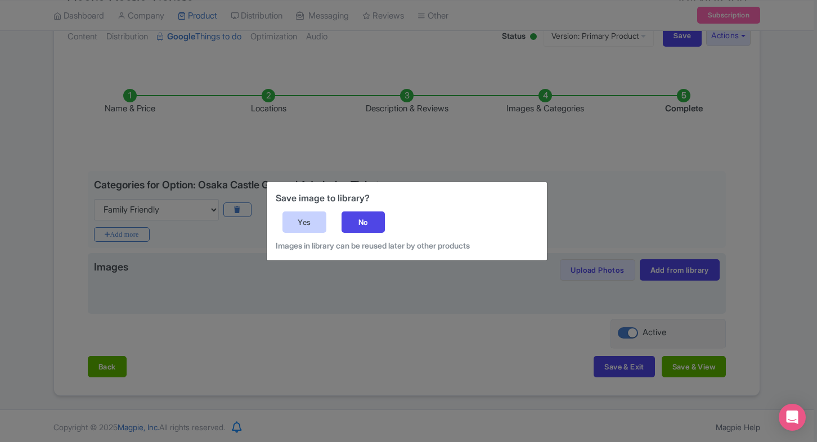
click at [299, 226] on div "Yes" at bounding box center [305, 222] width 44 height 21
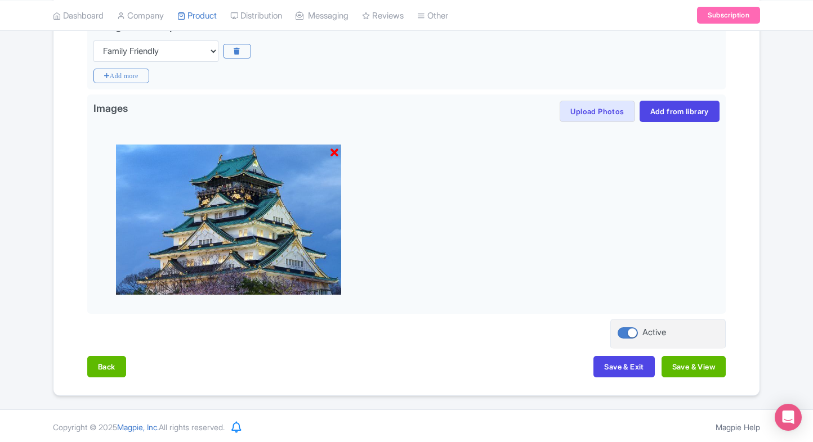
scroll to position [295, 0]
click at [614, 376] on button "Save & Exit" at bounding box center [623, 366] width 61 height 21
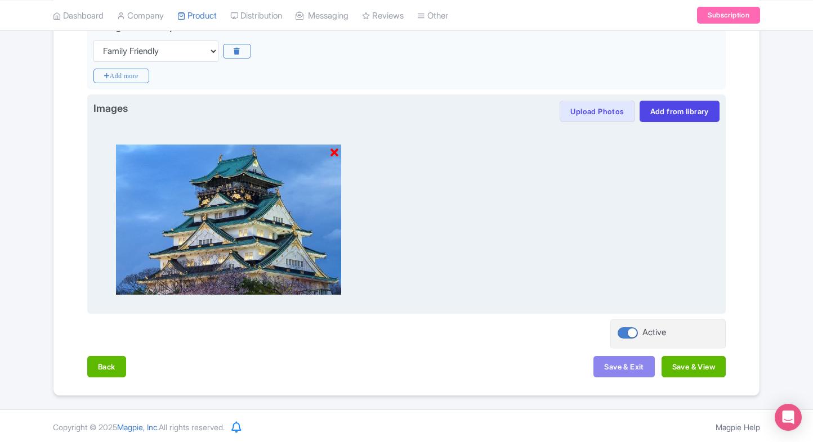
scroll to position [0, 0]
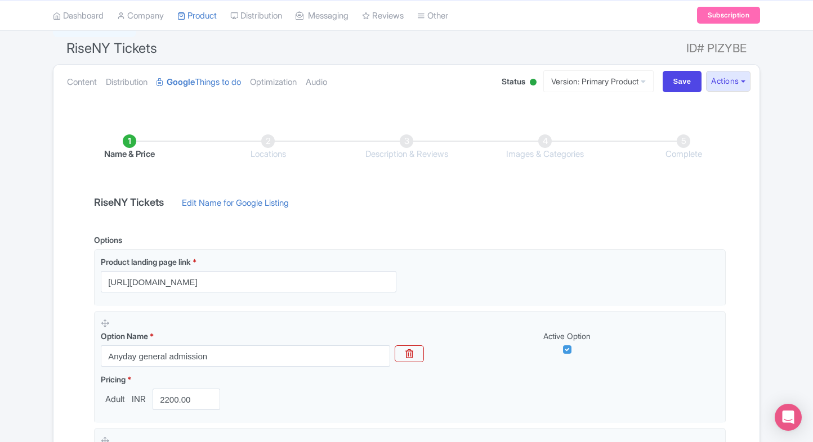
scroll to position [110, 0]
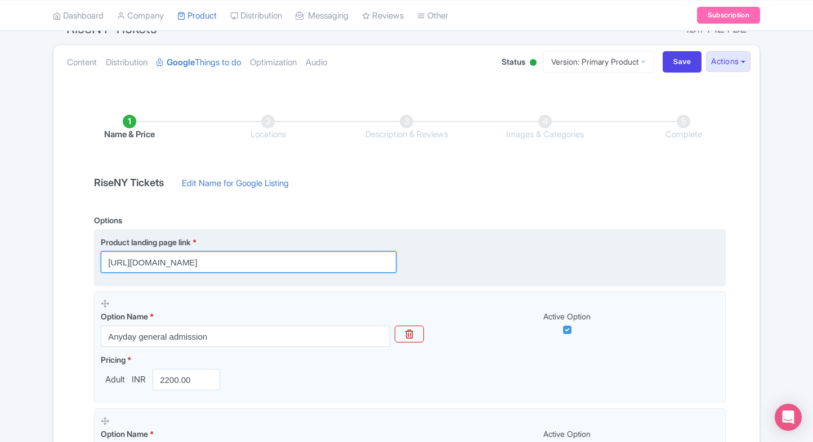
click at [345, 269] on input "https://www.ticketex.co/activity_dyn.php?activity_id=450" at bounding box center [249, 262] width 296 height 21
paste input "/450/riseny-tickets"
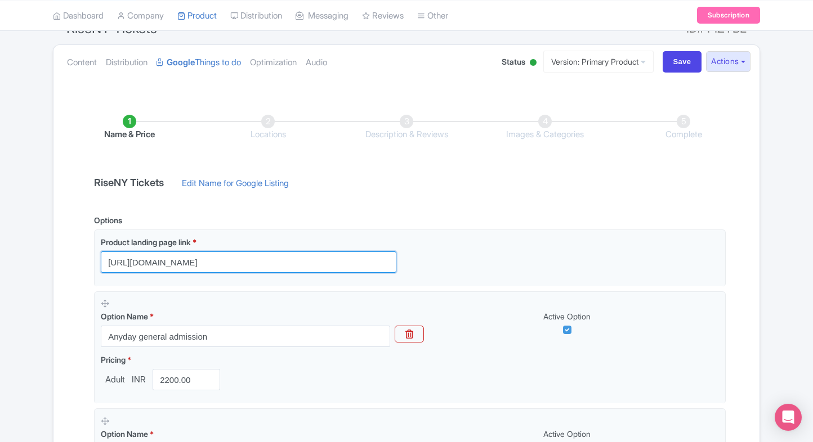
paste input "/450/riseny-tickets"
type input "https://www.ticketex.co/activity/450/riseny-tickets"
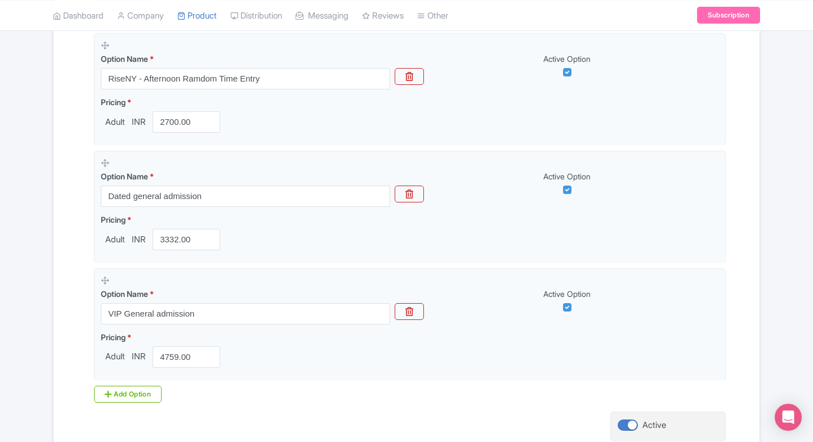
scroll to position [696, 0]
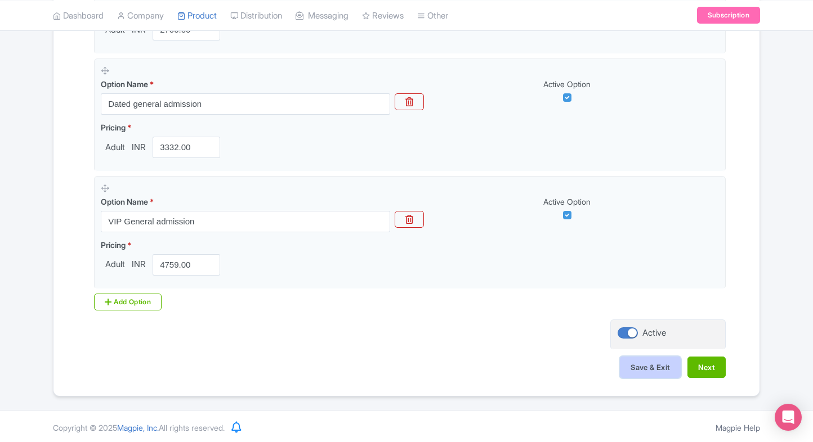
click at [652, 372] on button "Save & Exit" at bounding box center [650, 367] width 61 height 21
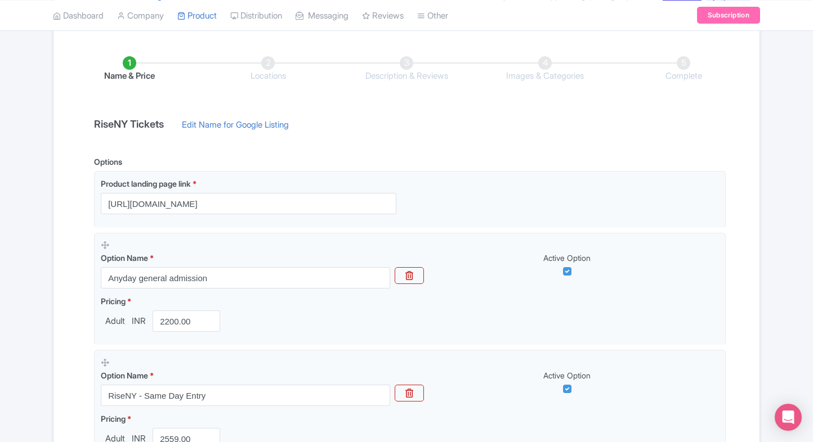
scroll to position [168, 0]
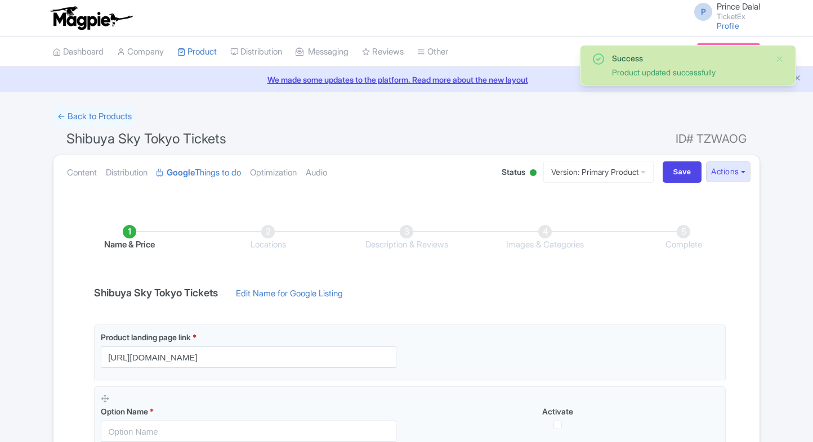
scroll to position [155, 0]
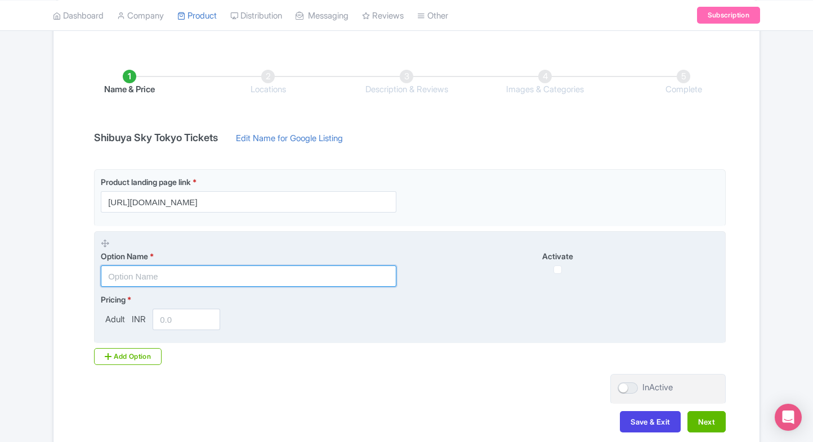
click at [208, 269] on input "text" at bounding box center [249, 276] width 296 height 21
paste input "Shibuya Sky Tickets, [GEOGRAPHIC_DATA]"
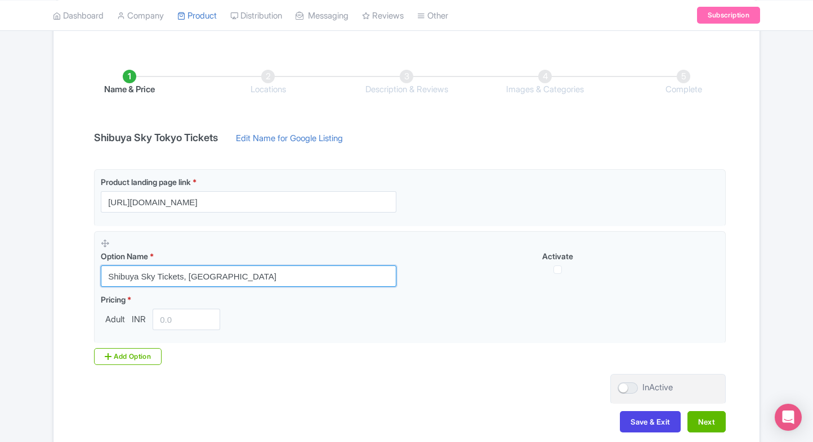
drag, startPoint x: 223, startPoint y: 275, endPoint x: 91, endPoint y: 274, distance: 131.7
click at [91, 274] on div "Product landing page link * [URL][DOMAIN_NAME] Option Name * Shibuya Sky Ticket…" at bounding box center [406, 267] width 638 height 196
paste input "okyo General Admission Tickets"
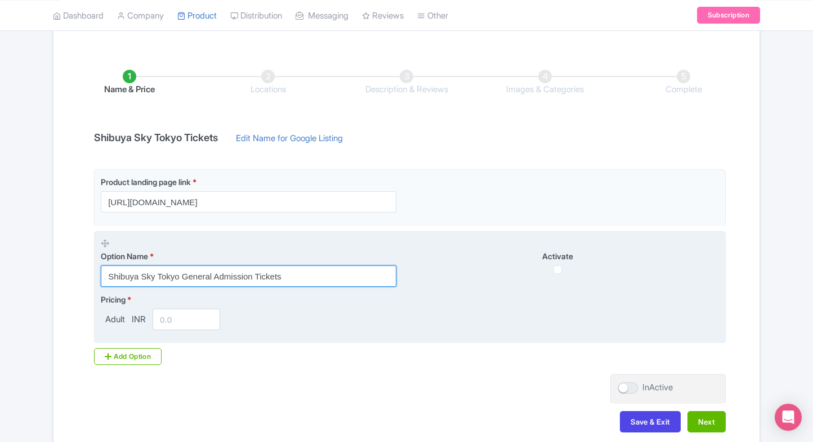
type input "Shibuya Sky Tokyo General Admission Tickets"
click at [171, 323] on input "number" at bounding box center [187, 319] width 68 height 21
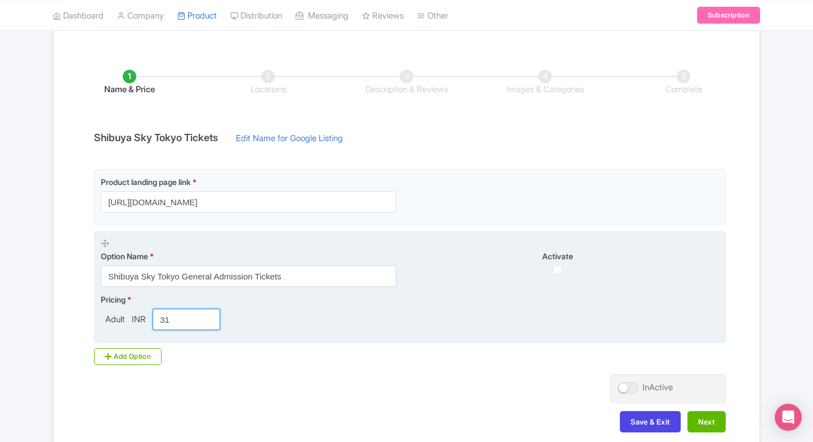
type input "3"
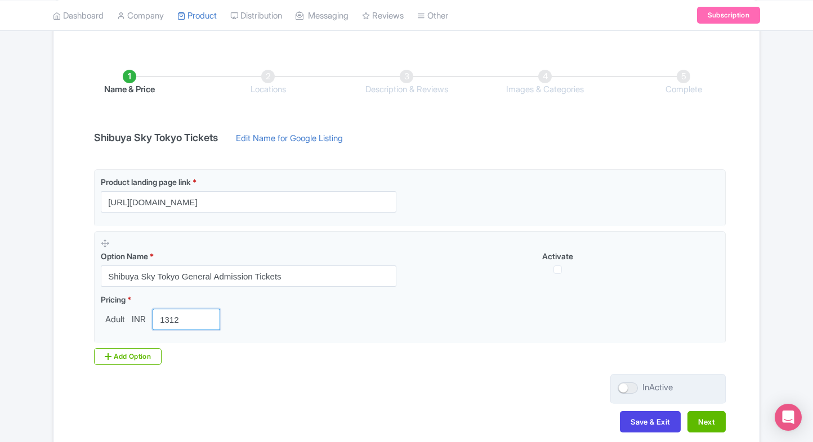
type input "1312"
click at [625, 390] on div at bounding box center [628, 388] width 20 height 11
click at [625, 390] on input "InActive" at bounding box center [621, 387] width 7 height 7
checkbox input "true"
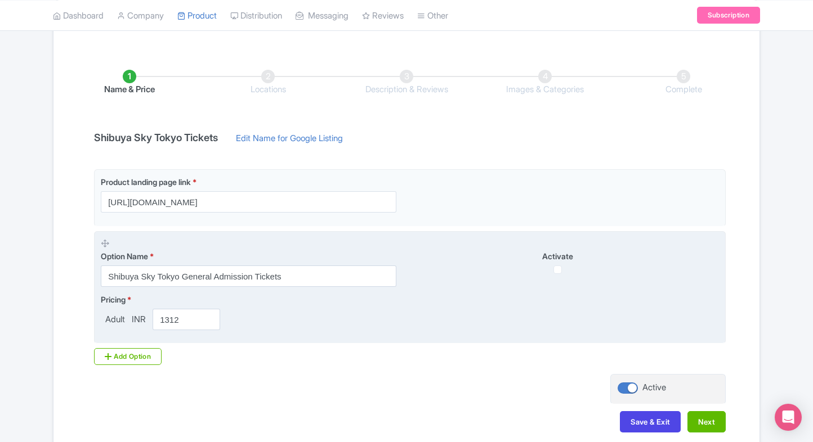
click at [562, 267] on div "Activate" at bounding box center [564, 263] width 309 height 24
click at [562, 268] on div "Activate" at bounding box center [564, 263] width 309 height 24
click at [558, 270] on input "checkbox" at bounding box center [557, 270] width 8 height 8
checkbox input "true"
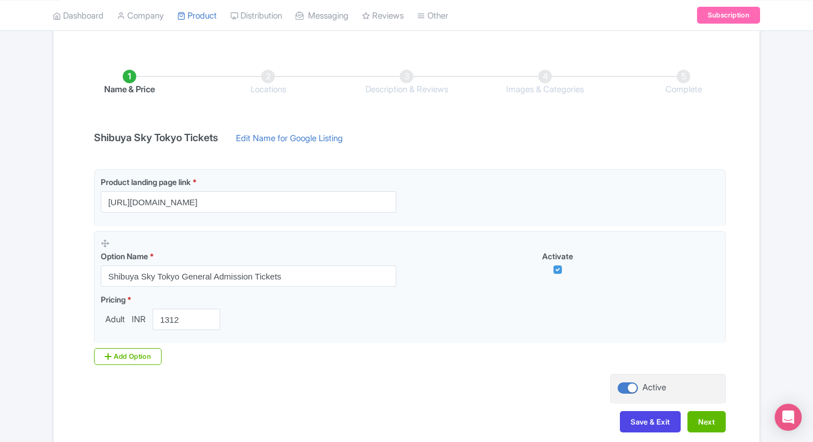
click at [767, 248] on div "Success Product updated successfully ← Back to Products Shibuya Sky Tokyo Ticke…" at bounding box center [406, 200] width 813 height 501
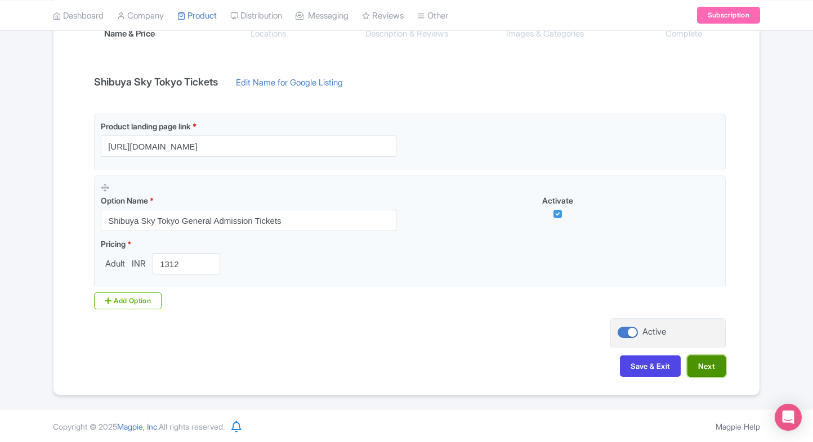
click at [710, 373] on button "Next" at bounding box center [706, 366] width 38 height 21
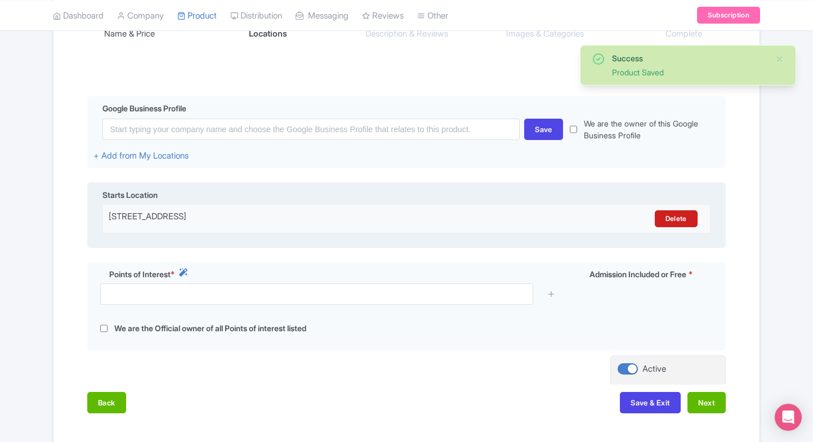
drag, startPoint x: 320, startPoint y: 216, endPoint x: 106, endPoint y: 209, distance: 214.0
click at [106, 209] on div "Shibuya Sky, 2 Chome-24-12 Shibuya, Tokyo, Japan Delete" at bounding box center [406, 218] width 608 height 29
copy div "Shibuya Sky, 2 Chome-24-12 Shibuya, Tokyo, Japan"
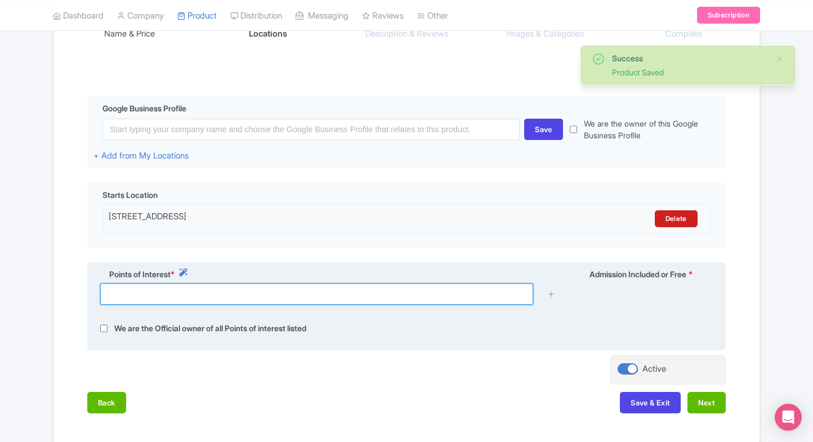
click at [199, 296] on input "text" at bounding box center [316, 294] width 433 height 21
paste input "Shibuya Sky, 2 Chome-24-12 Shibuya, Tokyo, Japan"
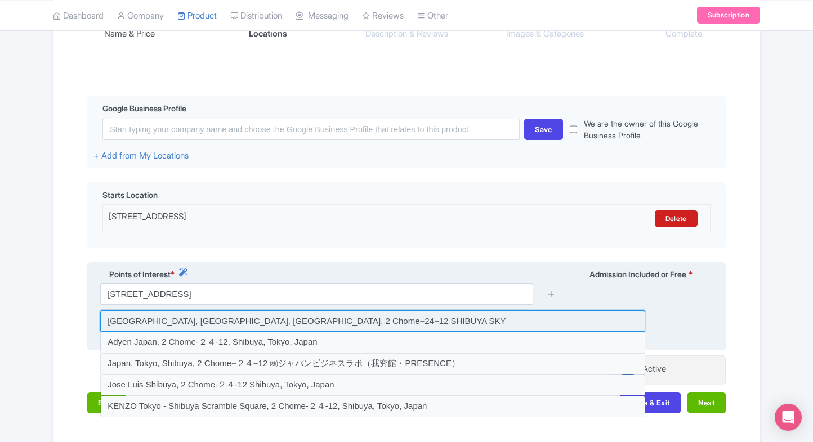
click at [445, 316] on input at bounding box center [372, 321] width 545 height 21
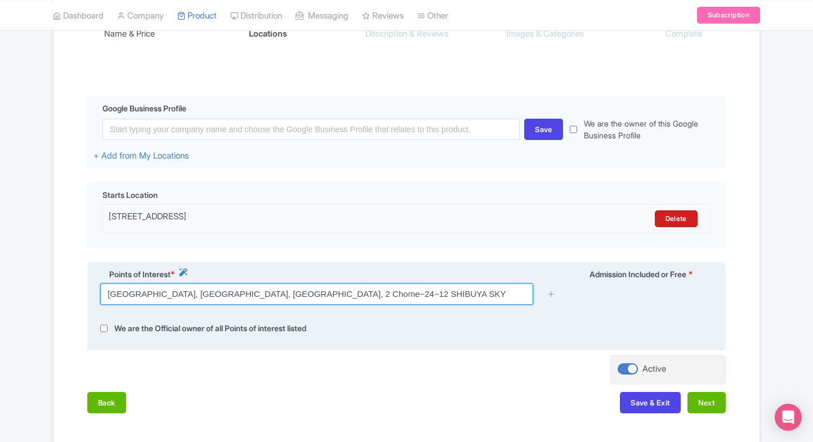
click at [447, 297] on input "Japan, Tokyo, Shibuya, 2 Chome−24−12 SHIBUYA SKY" at bounding box center [316, 294] width 433 height 21
paste input "Shibuya Sky, 2 Chome-24-12 Shibuya, Tokyo, Japan"
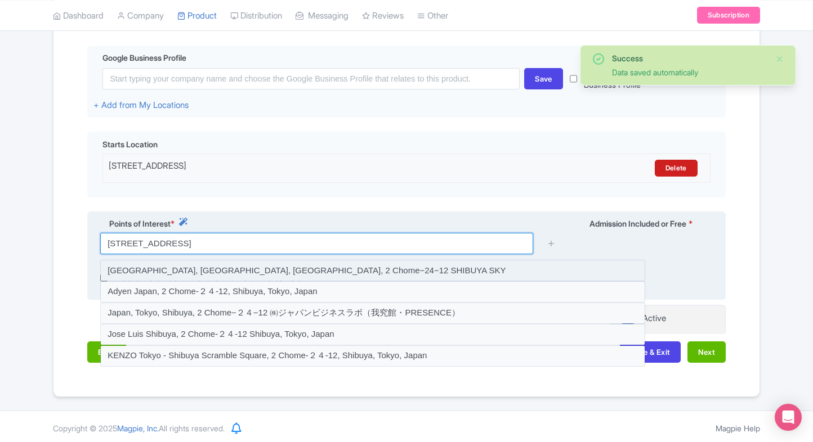
scroll to position [223, 0]
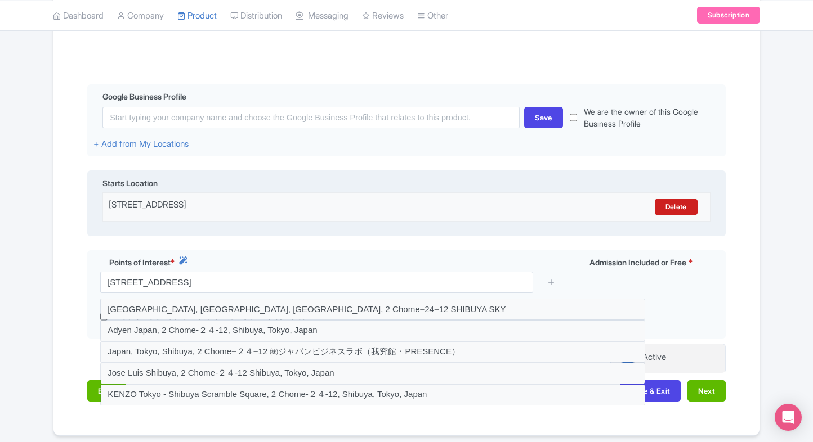
click at [327, 207] on div "Shibuya Sky, 2 Chome-24-12 Shibuya, Tokyo, Japan" at bounding box center [332, 207] width 446 height 17
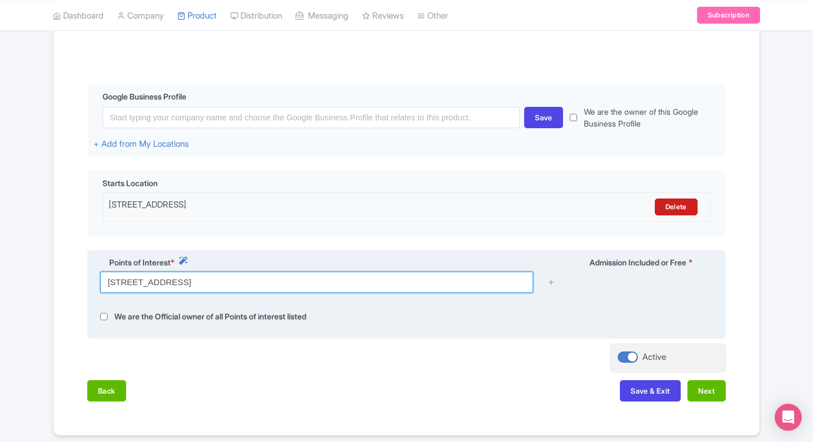
click at [261, 278] on input "Shibuya Sky, 2 Chome-24-12 Shibuya, Tokyo, Japan" at bounding box center [316, 282] width 433 height 21
paste input "〒150-6145 Tokyo, Shibuya, 2"
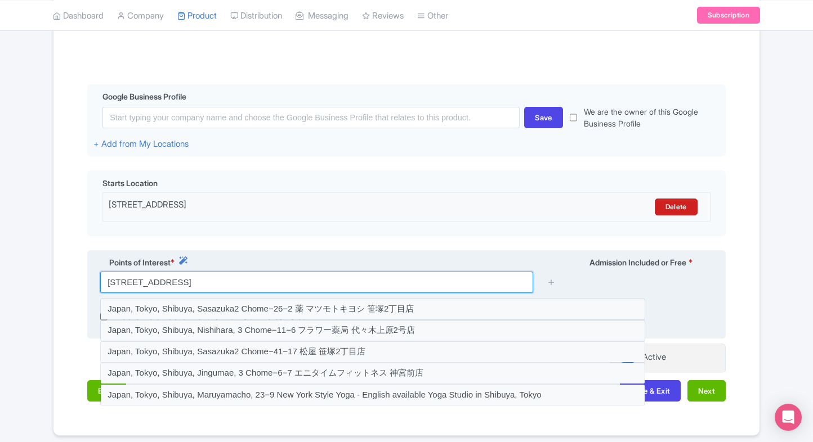
paste input "Japan, 〒150-6145 Tokyo, Shibuya, 2 Chome−24−12 スクランブルスクエア 14階・45階 46階・屋上"
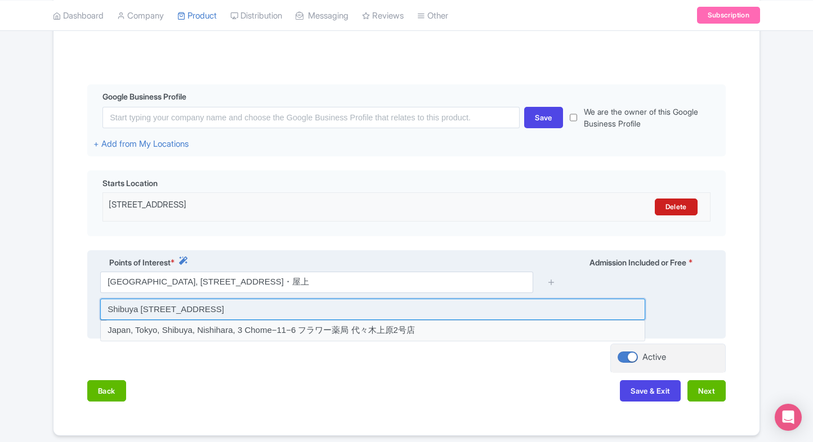
click at [118, 312] on input at bounding box center [372, 309] width 545 height 21
type input "Shibuya Scramble Square, 2 Chome-24-12 Shibuya, Tokyo, Japan"
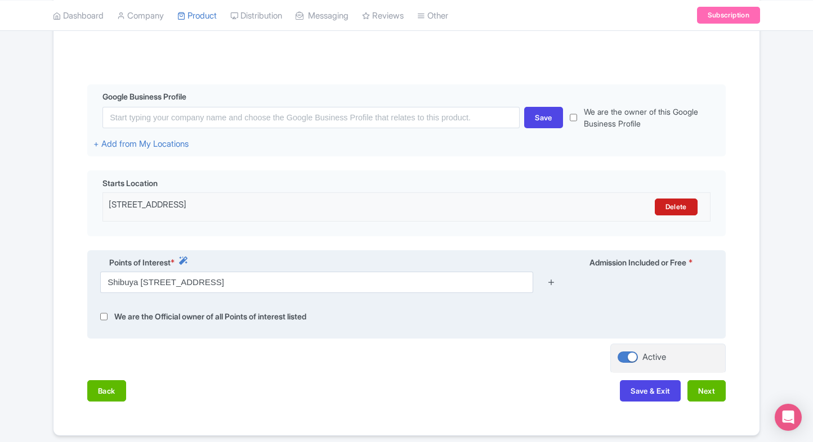
click at [549, 285] on icon at bounding box center [551, 282] width 8 height 8
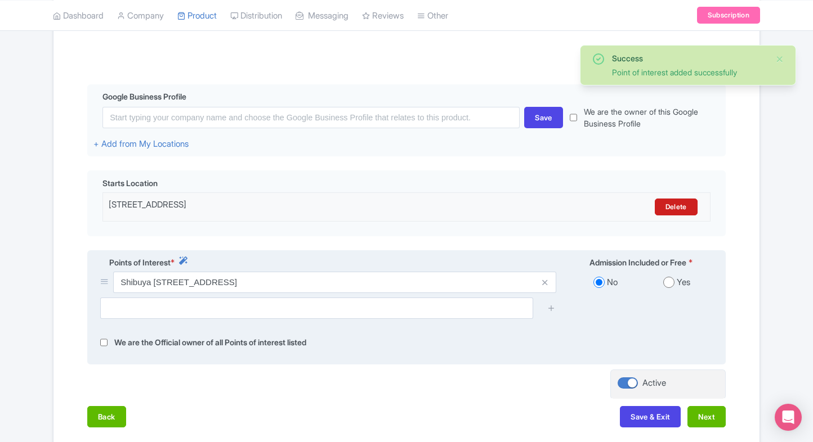
click at [668, 280] on input "radio" at bounding box center [668, 282] width 11 height 11
radio input "true"
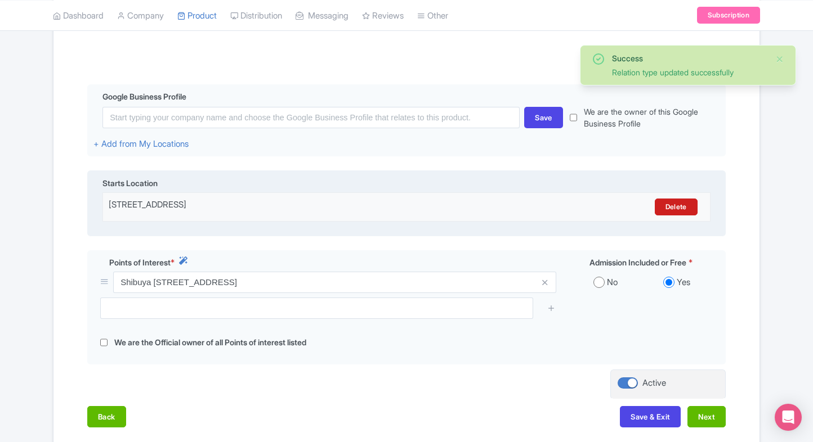
drag, startPoint x: 320, startPoint y: 205, endPoint x: 109, endPoint y: 207, distance: 210.6
click at [109, 207] on div "Shibuya Sky, 2 Chome-24-12 Shibuya, Tokyo, Japan" at bounding box center [332, 207] width 446 height 17
copy div "Shibuya Sky, 2 Chome-24-12 Shibuya, Tokyo, Japan"
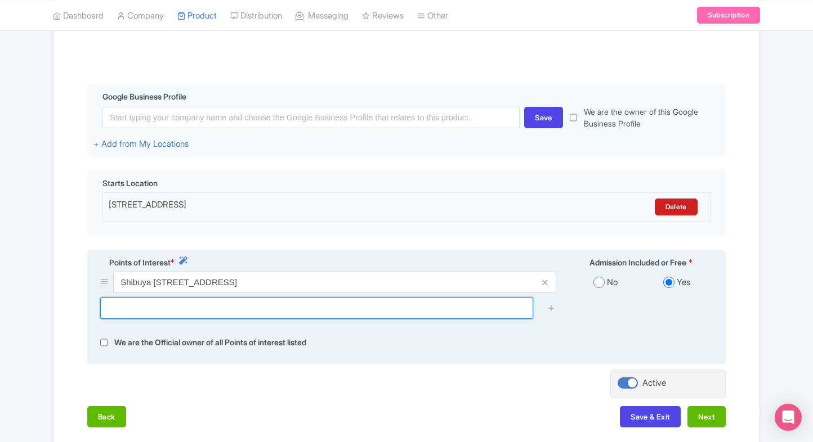
click at [225, 310] on input "text" at bounding box center [316, 308] width 433 height 21
paste input "Shibuya Sky, 2 Chome-24-12 Shibuya, Tokyo, Japan"
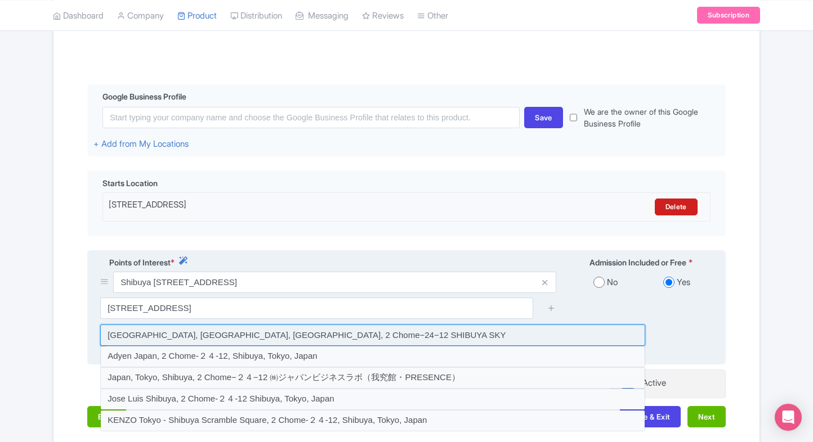
click at [291, 341] on input at bounding box center [372, 335] width 545 height 21
type input "Japan, Tokyo, Shibuya, 2 Chome−24−12 SHIBUYA SKY"
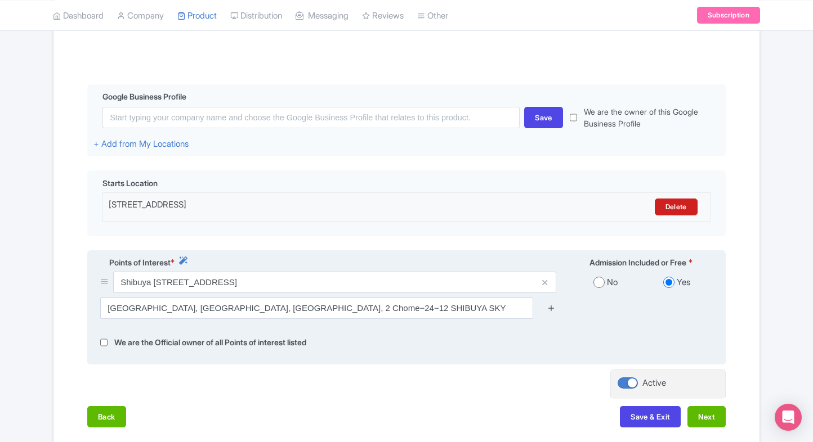
click at [551, 312] on icon at bounding box center [551, 308] width 8 height 8
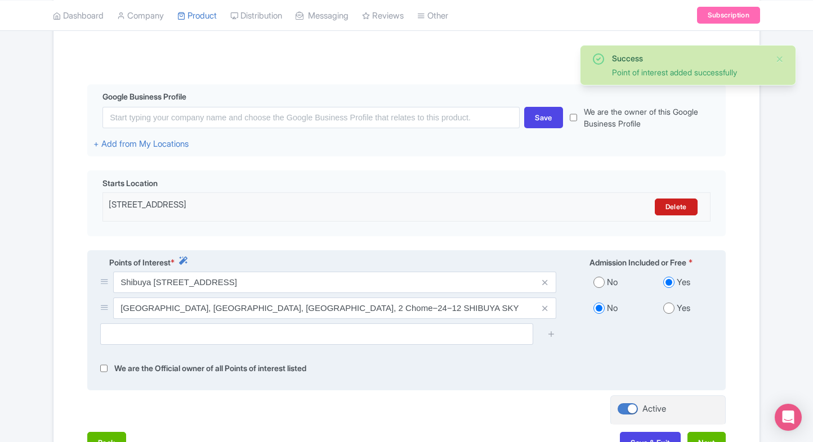
click at [665, 312] on input "radio" at bounding box center [668, 308] width 11 height 11
radio input "true"
click at [543, 281] on icon at bounding box center [544, 283] width 5 height 8
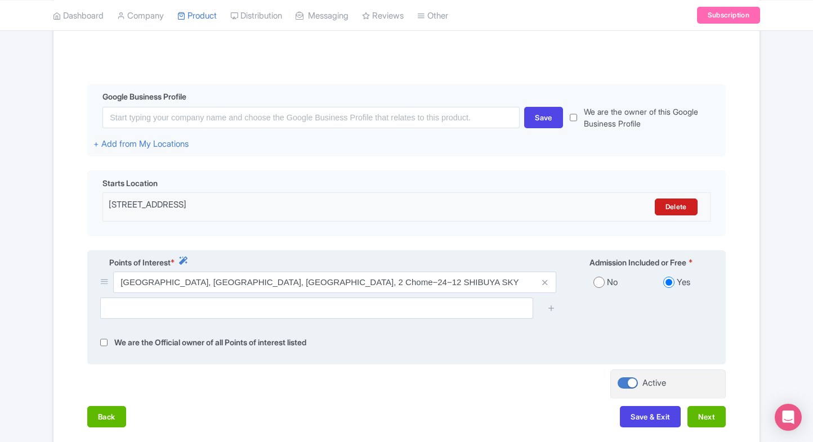
scroll to position [290, 0]
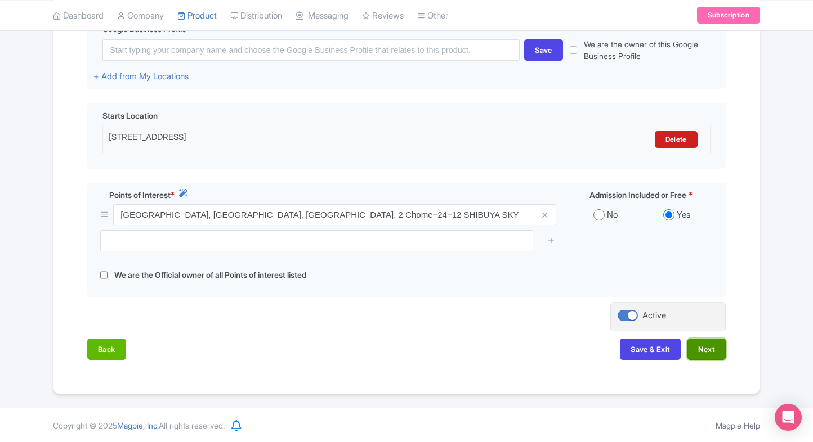
click at [706, 341] on button "Next" at bounding box center [706, 349] width 38 height 21
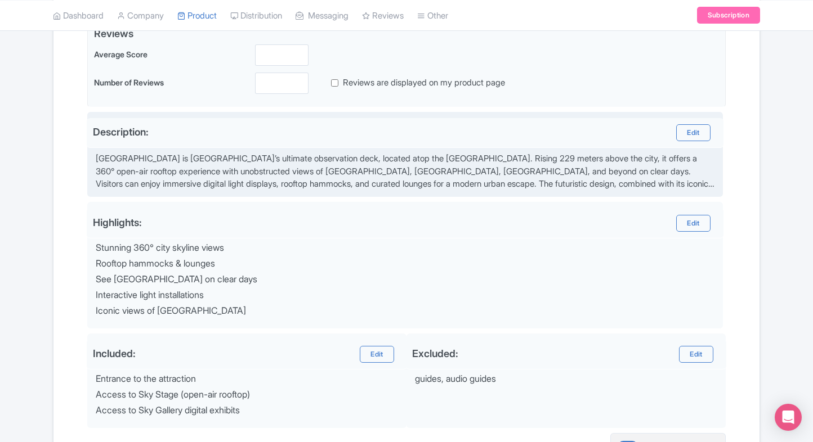
scroll to position [254, 0]
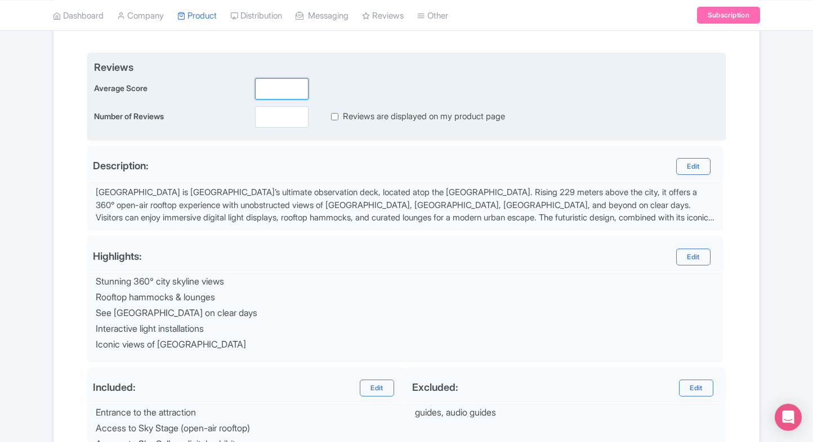
click at [272, 95] on input "number" at bounding box center [281, 88] width 53 height 21
type input "2"
click at [272, 129] on div "Reviews Average Score 2 Number of Reviews Reviews are displayed on my product p…" at bounding box center [406, 97] width 638 height 88
click at [276, 123] on input "number" at bounding box center [281, 116] width 53 height 21
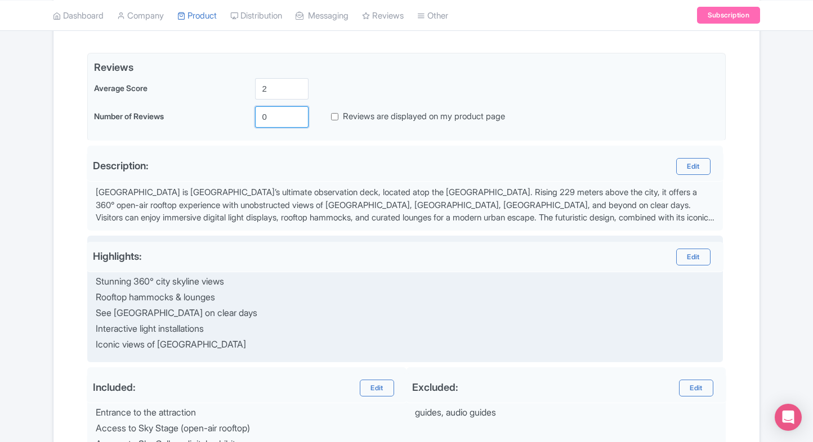
scroll to position [401, 0]
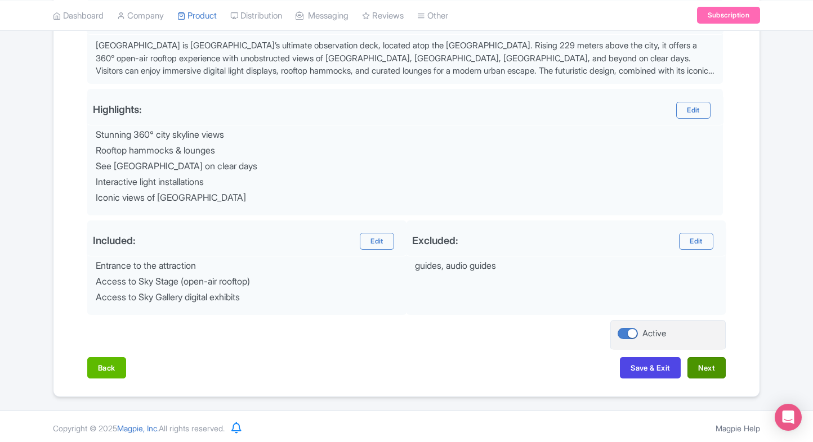
type input "0"
click at [697, 361] on button "Next" at bounding box center [706, 367] width 38 height 21
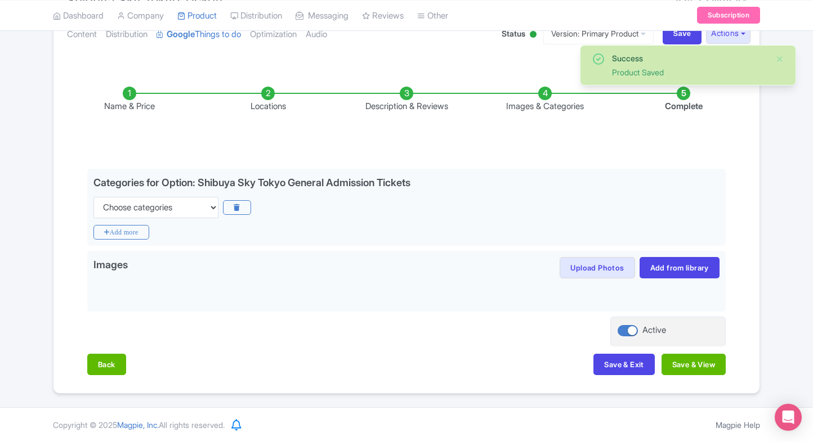
scroll to position [136, 0]
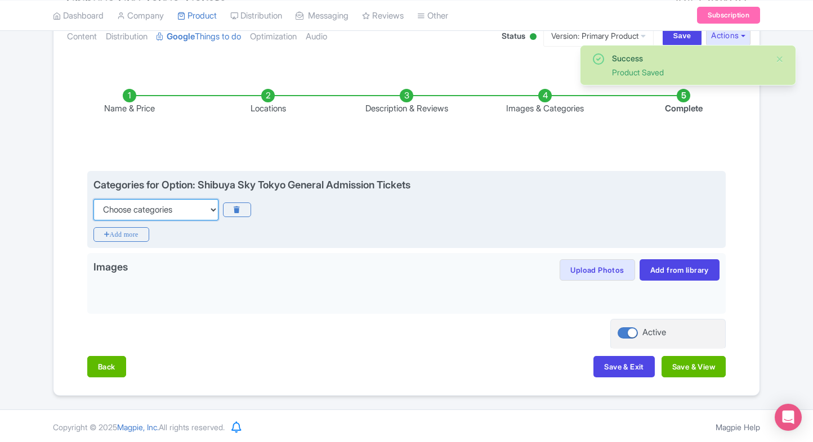
click at [180, 206] on select "Choose categories Adults Only Animals Audio Guide Beaches Bike Tours Boat Tours…" at bounding box center [155, 209] width 125 height 21
select select "family-friendly"
click at [93, 199] on select "Choose categories Adults Only Animals Audio Guide Beaches Bike Tours Boat Tours…" at bounding box center [155, 209] width 125 height 21
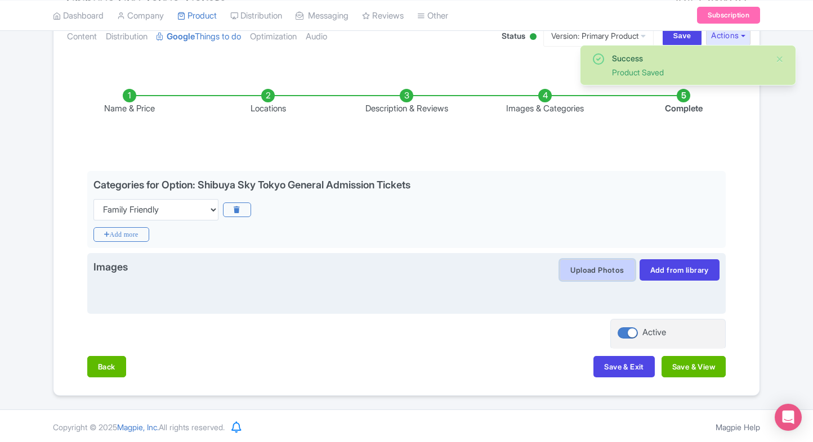
click at [567, 267] on button "Upload Photos" at bounding box center [597, 270] width 75 height 21
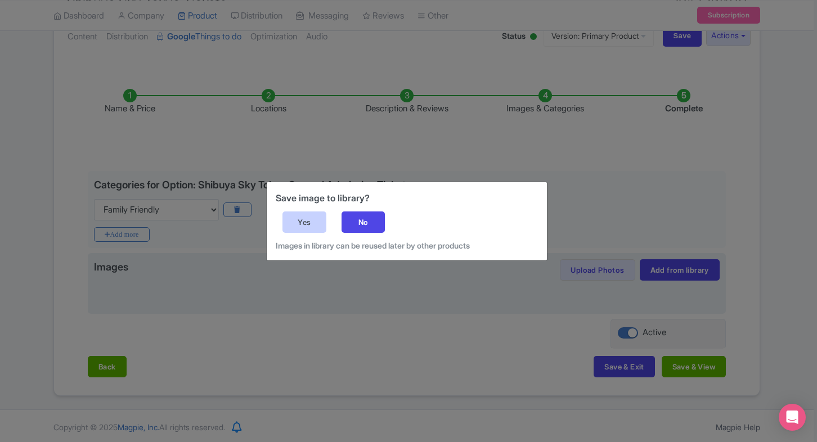
click at [311, 226] on div "Yes" at bounding box center [305, 222] width 44 height 21
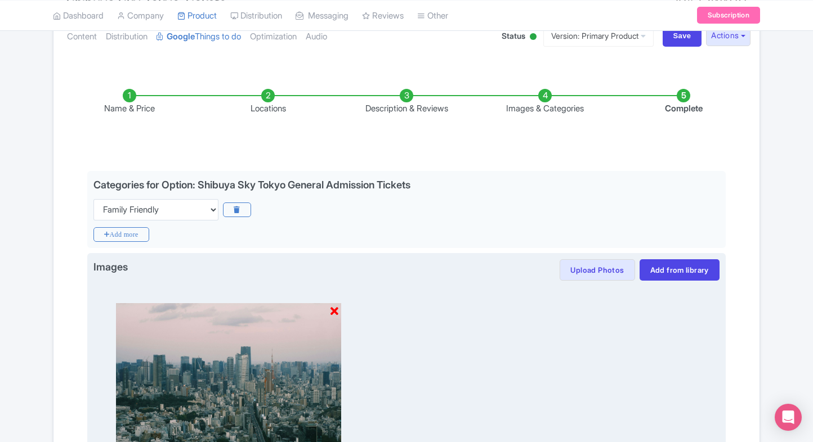
scroll to position [295, 0]
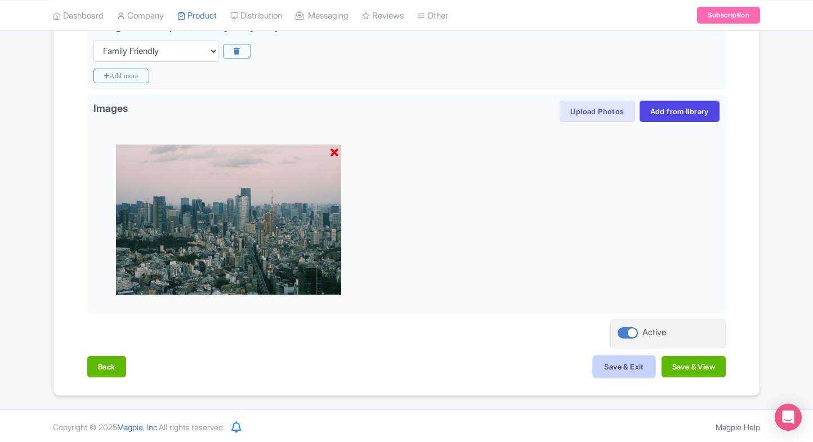
click at [594, 372] on button "Save & Exit" at bounding box center [623, 366] width 61 height 21
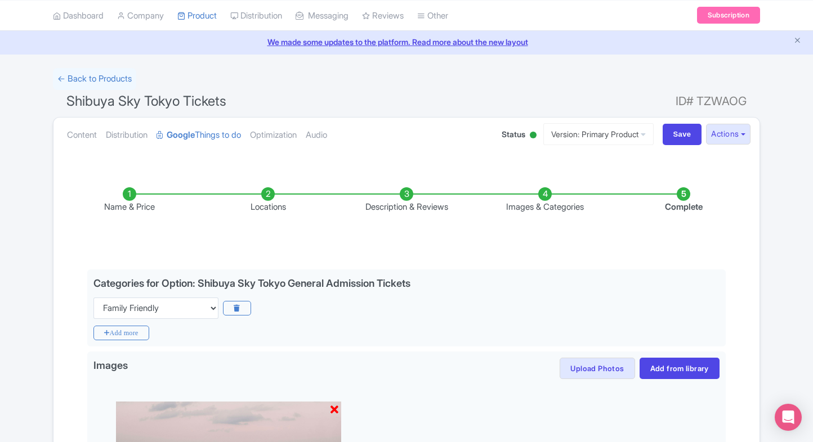
scroll to position [0, 0]
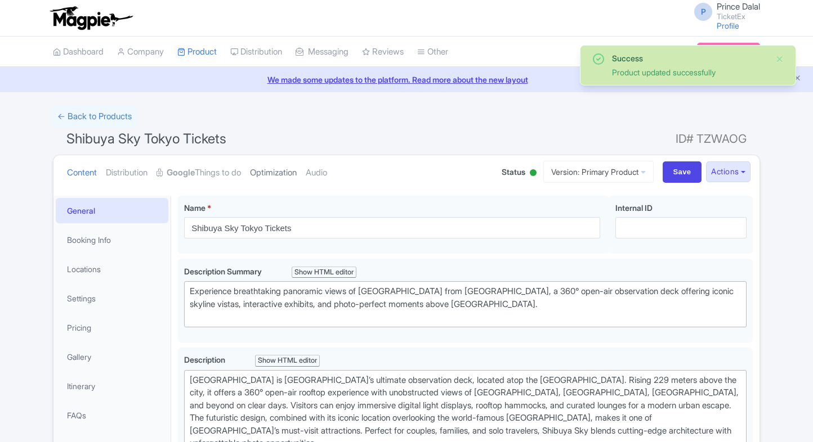
click at [286, 172] on link "Optimization" at bounding box center [273, 172] width 47 height 35
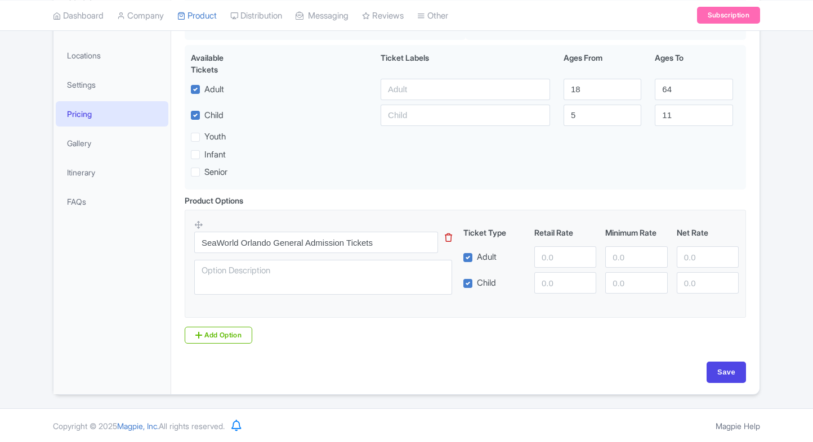
scroll to position [214, 0]
click at [554, 256] on input "number" at bounding box center [565, 257] width 62 height 21
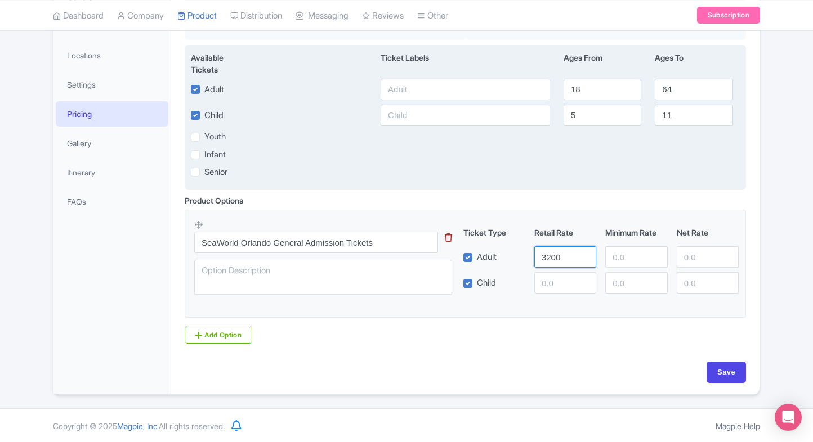
type input "3200"
paste input "3200"
click at [410, 84] on input "3200" at bounding box center [465, 89] width 169 height 21
type input "3200"
paste input "3200"
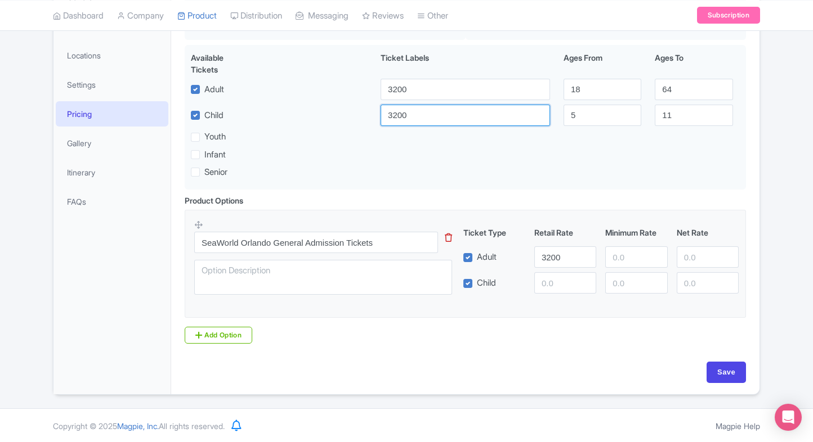
drag, startPoint x: 413, startPoint y: 111, endPoint x: 567, endPoint y: 285, distance: 232.5
click at [567, 285] on div "Base Currency i INR - Indian rupee INR - Indian rupee Price: additional charges…" at bounding box center [465, 172] width 575 height 380
type input "3200"
paste input "3200"
click at [567, 285] on input "number" at bounding box center [565, 282] width 62 height 21
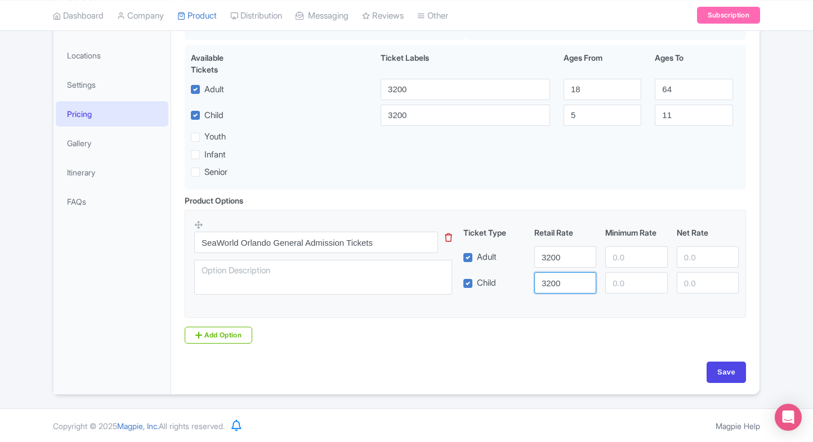
type input "3200"
click at [631, 267] on input "number" at bounding box center [636, 257] width 62 height 21
paste input "3200"
click at [629, 283] on input "3200" at bounding box center [636, 282] width 62 height 21
type input "3200"
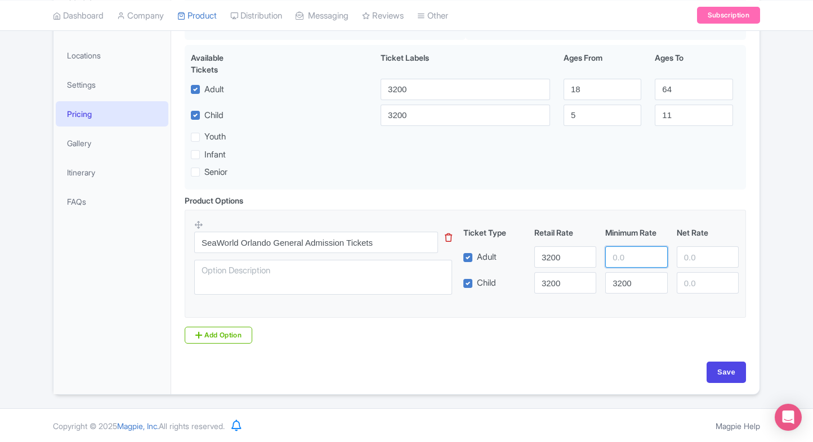
paste input "3200"
drag, startPoint x: 632, startPoint y: 256, endPoint x: 713, endPoint y: 257, distance: 81.1
click at [713, 257] on div "Adult 3200 3200" at bounding box center [601, 257] width 285 height 21
type input "3200"
paste input "3200"
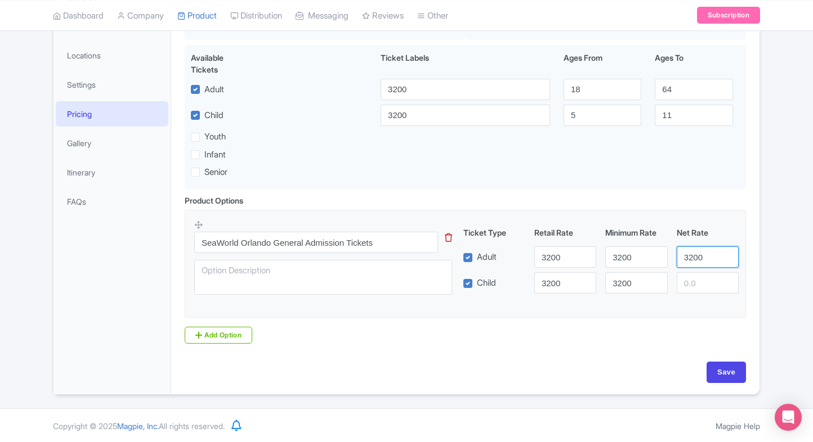
click at [713, 257] on input "3200" at bounding box center [708, 257] width 62 height 21
type input "3200"
paste input "3200"
click at [703, 285] on input "3200" at bounding box center [708, 282] width 62 height 21
type input "3200"
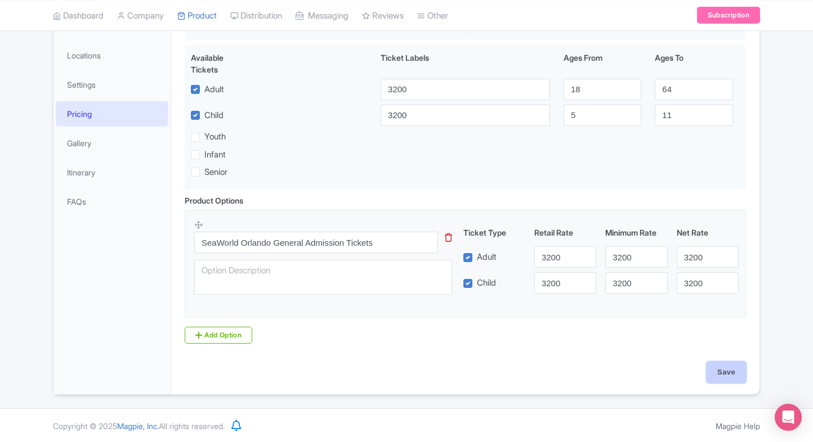
click at [726, 368] on input "Save" at bounding box center [725, 372] width 39 height 21
type input "Saving..."
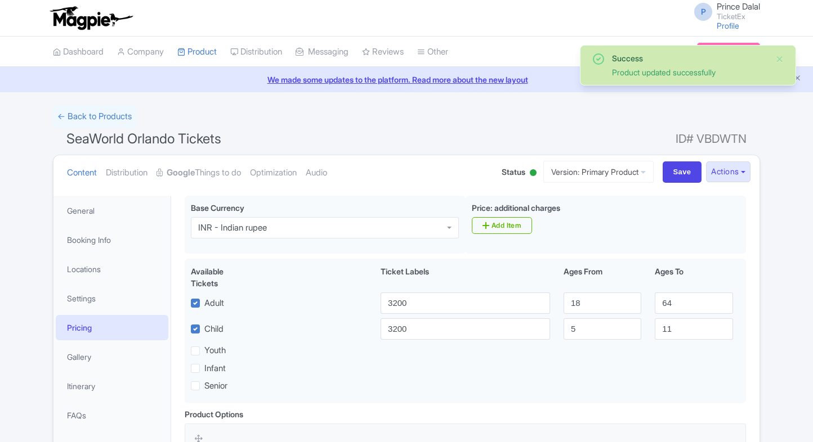
scroll to position [195, 0]
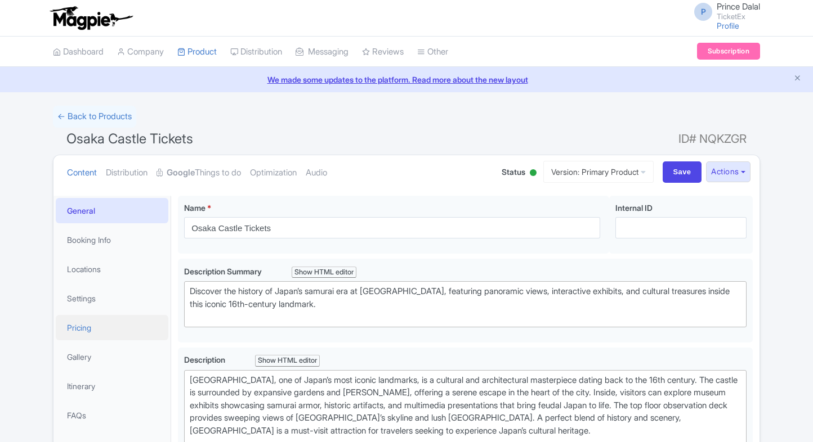
click at [104, 332] on link "Pricing" at bounding box center [112, 327] width 113 height 25
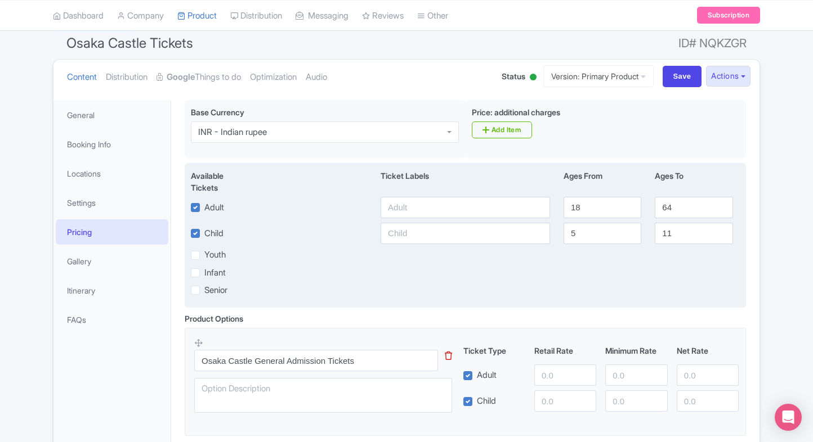
scroll to position [104, 0]
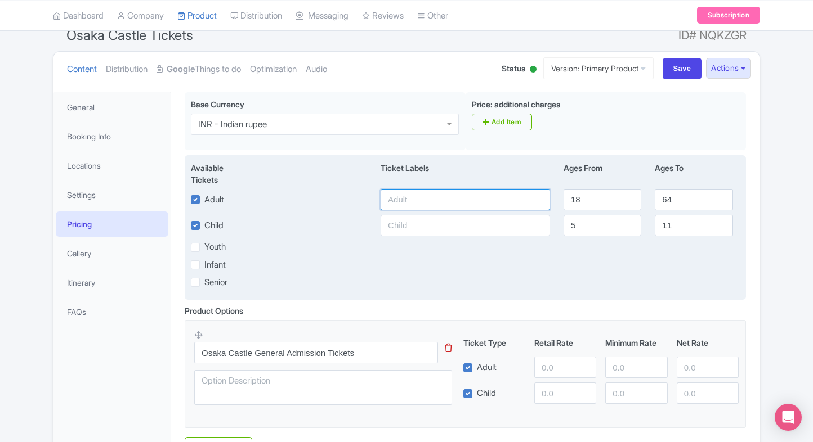
click at [457, 207] on input "text" at bounding box center [465, 199] width 169 height 21
type input "400"
click at [395, 220] on input "text" at bounding box center [465, 225] width 169 height 21
paste input "400"
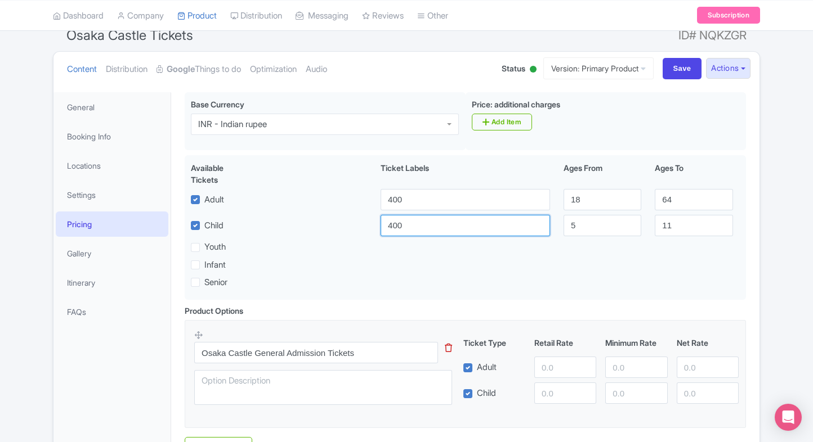
type input "400"
paste input "400"
drag, startPoint x: 567, startPoint y: 361, endPoint x: 557, endPoint y: 382, distance: 23.7
click at [567, 361] on input "number" at bounding box center [565, 367] width 62 height 21
type input "400"
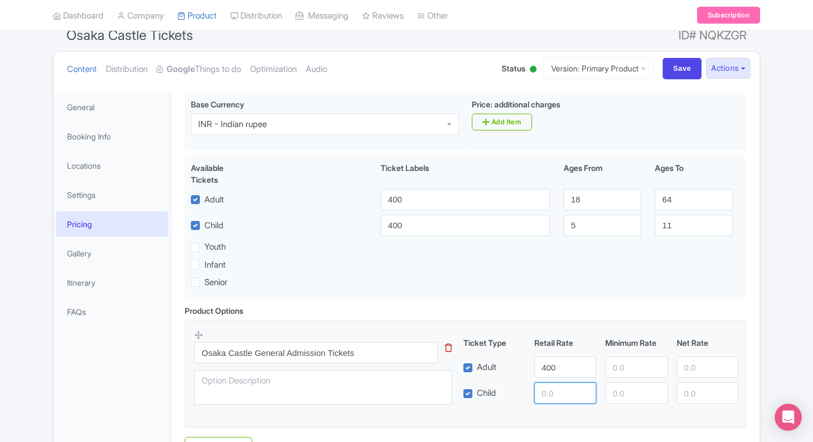
paste input "400"
click at [553, 396] on input "400" at bounding box center [565, 393] width 62 height 21
type input "400"
paste input "400"
drag, startPoint x: 622, startPoint y: 372, endPoint x: 624, endPoint y: 384, distance: 13.1
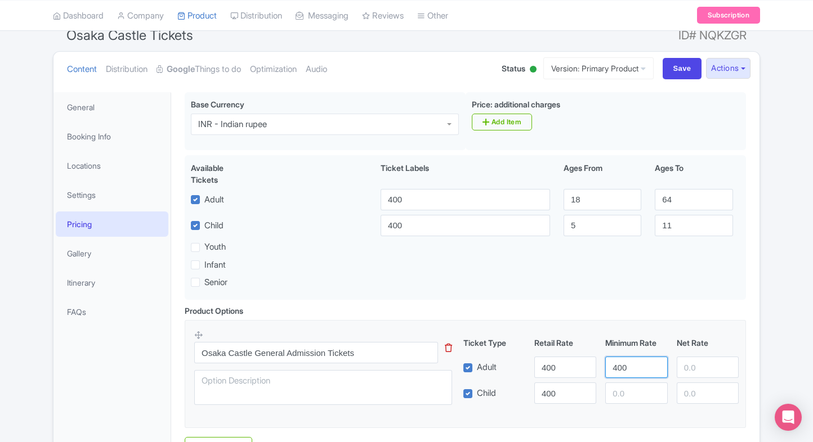
click at [624, 384] on div "Ticket Type Retail Rate Minimum Rate Net Rate Adult 400 400 Child 400 This tip …" at bounding box center [601, 370] width 271 height 67
paste input "400"
type input "404000"
click at [624, 384] on input "number" at bounding box center [636, 393] width 62 height 21
paste input "400"
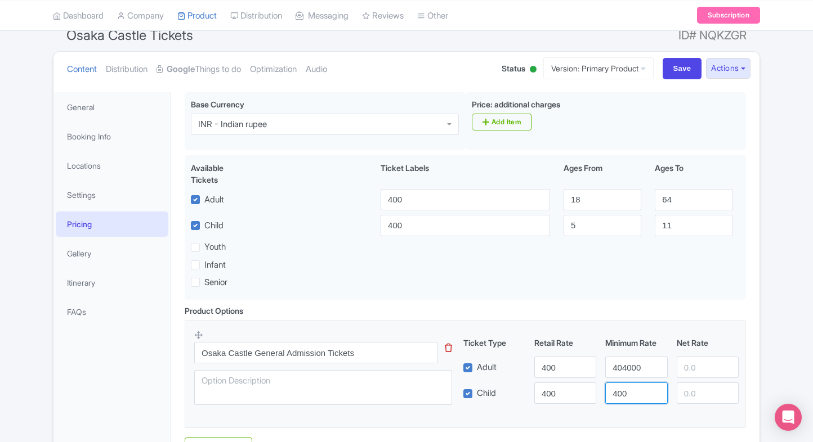
type input "400"
click at [690, 362] on input "number" at bounding box center [708, 367] width 62 height 21
paste input "400"
type input "400"
paste input "400"
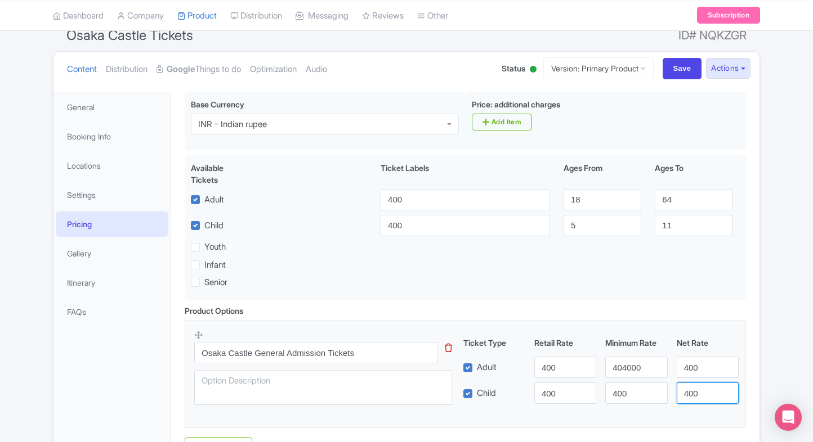
click at [692, 391] on input "400" at bounding box center [708, 393] width 62 height 21
type input "400"
click at [628, 374] on input "404000" at bounding box center [636, 367] width 62 height 21
paste input "number"
type input "400"
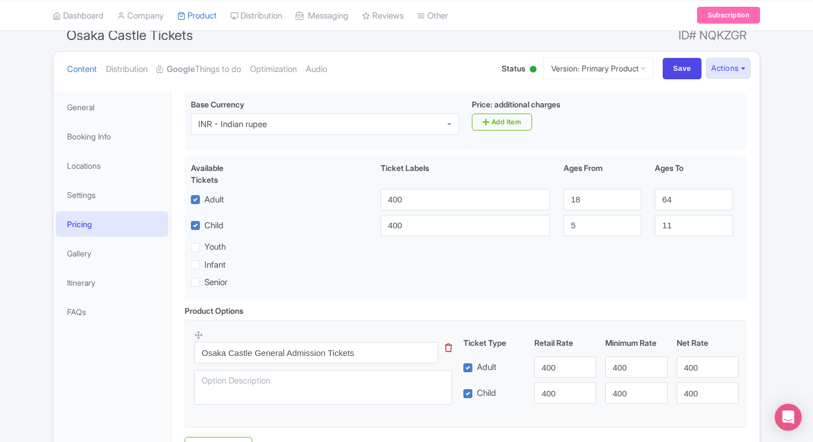
click at [787, 298] on div "← Back to Products [GEOGRAPHIC_DATA] Tickets ID# [GEOGRAPHIC_DATA] Content Dist…" at bounding box center [406, 253] width 813 height 503
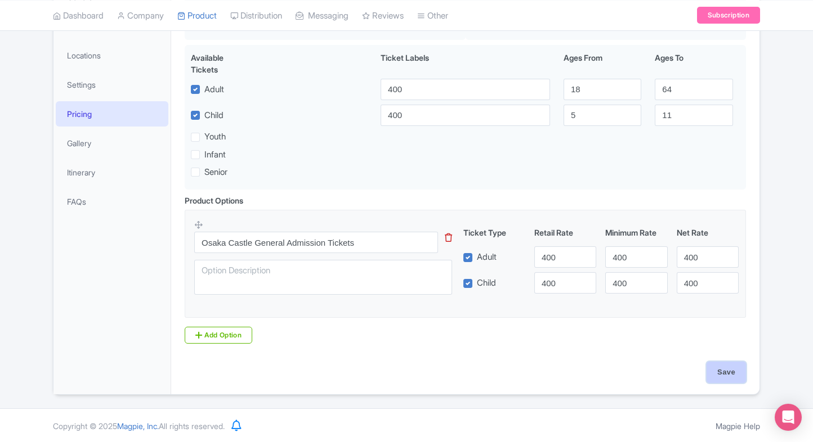
click at [718, 380] on input "Save" at bounding box center [725, 372] width 39 height 21
type input "Saving..."
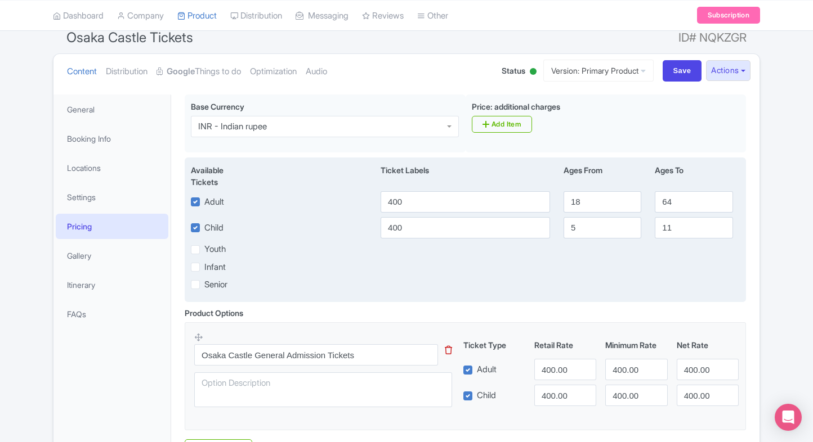
scroll to position [214, 0]
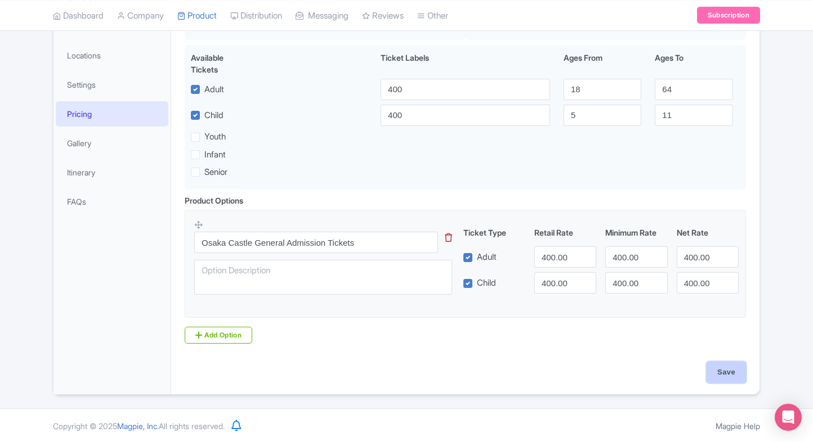
click at [727, 376] on input "Save" at bounding box center [725, 372] width 39 height 21
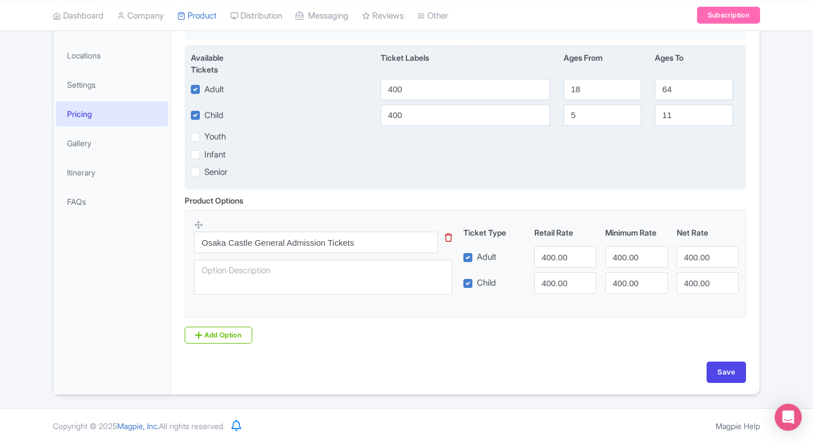
type input "Saving..."
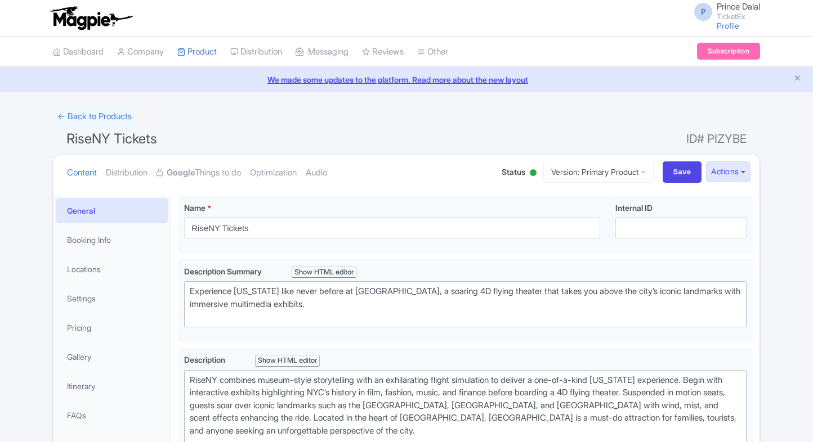
click at [0, 0] on link "My Products" at bounding box center [0, 0] width 0 height 0
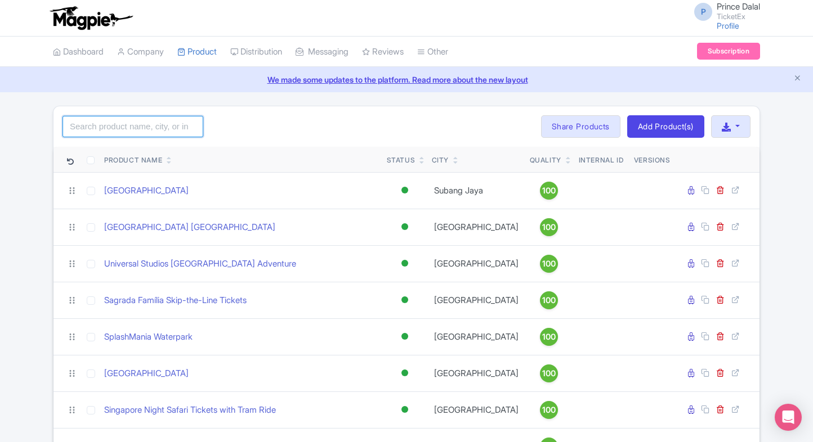
click at [133, 129] on input "search" at bounding box center [132, 126] width 141 height 21
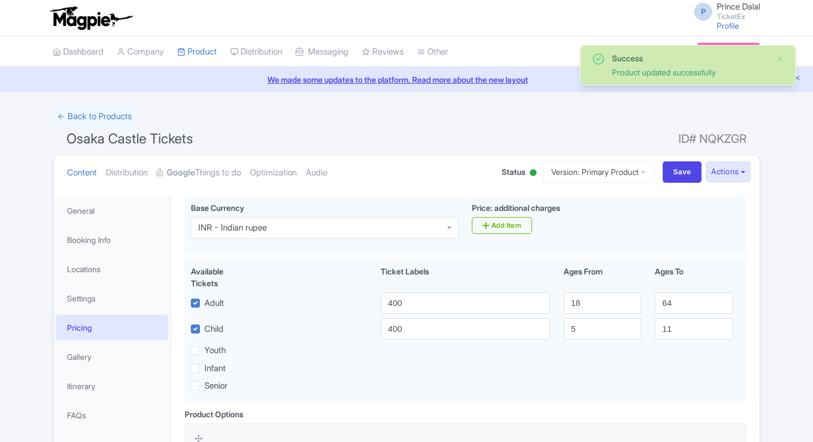
scroll to position [195, 0]
